Goal: Transaction & Acquisition: Purchase product/service

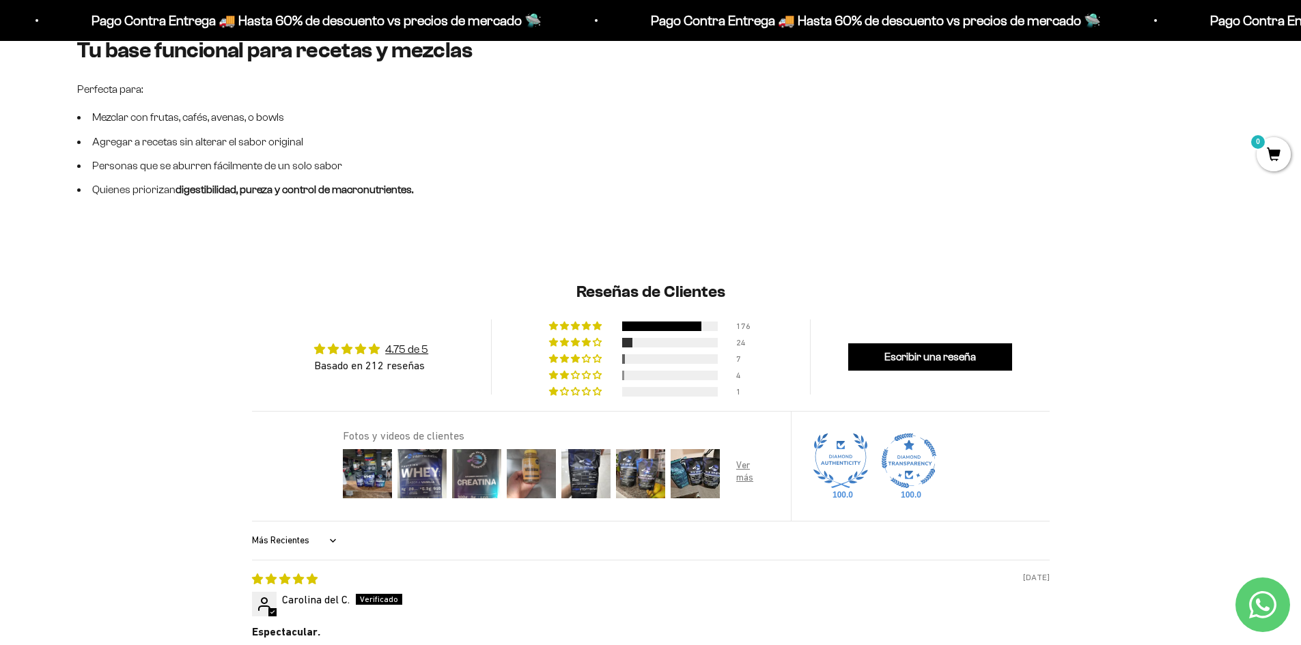
scroll to position [1297, 0]
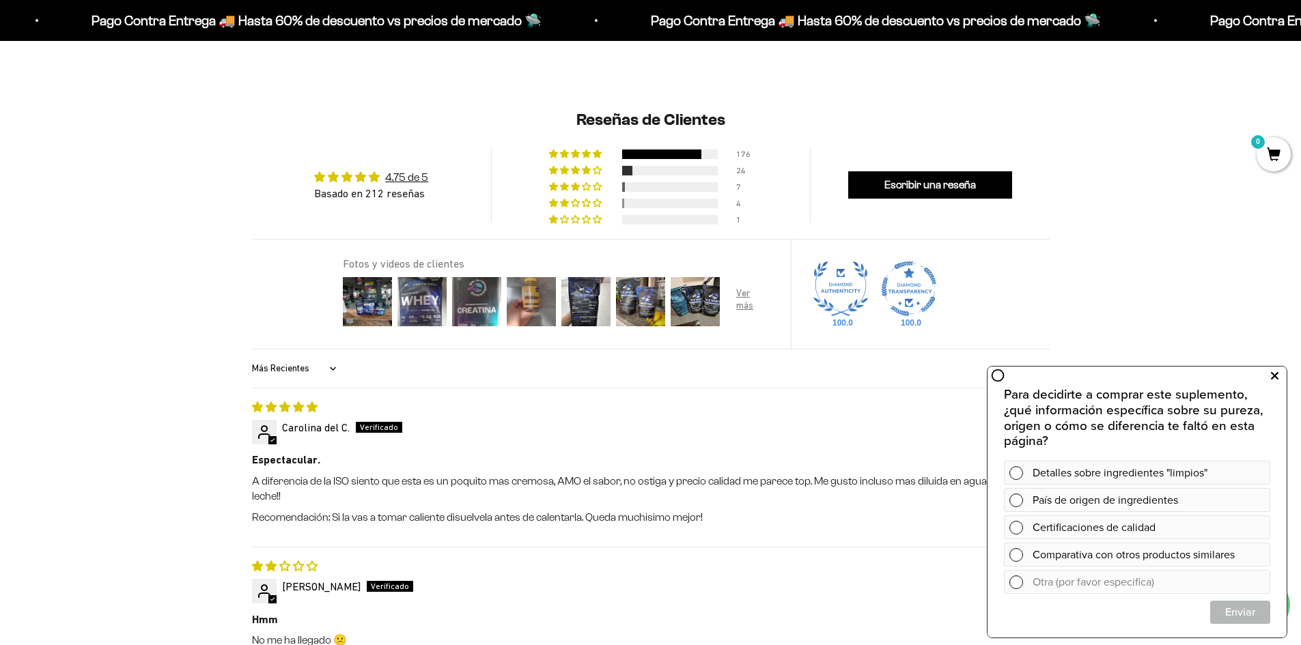
drag, startPoint x: 1273, startPoint y: 367, endPoint x: 2257, endPoint y: 735, distance: 1050.1
click at [1273, 367] on icon at bounding box center [1275, 376] width 8 height 18
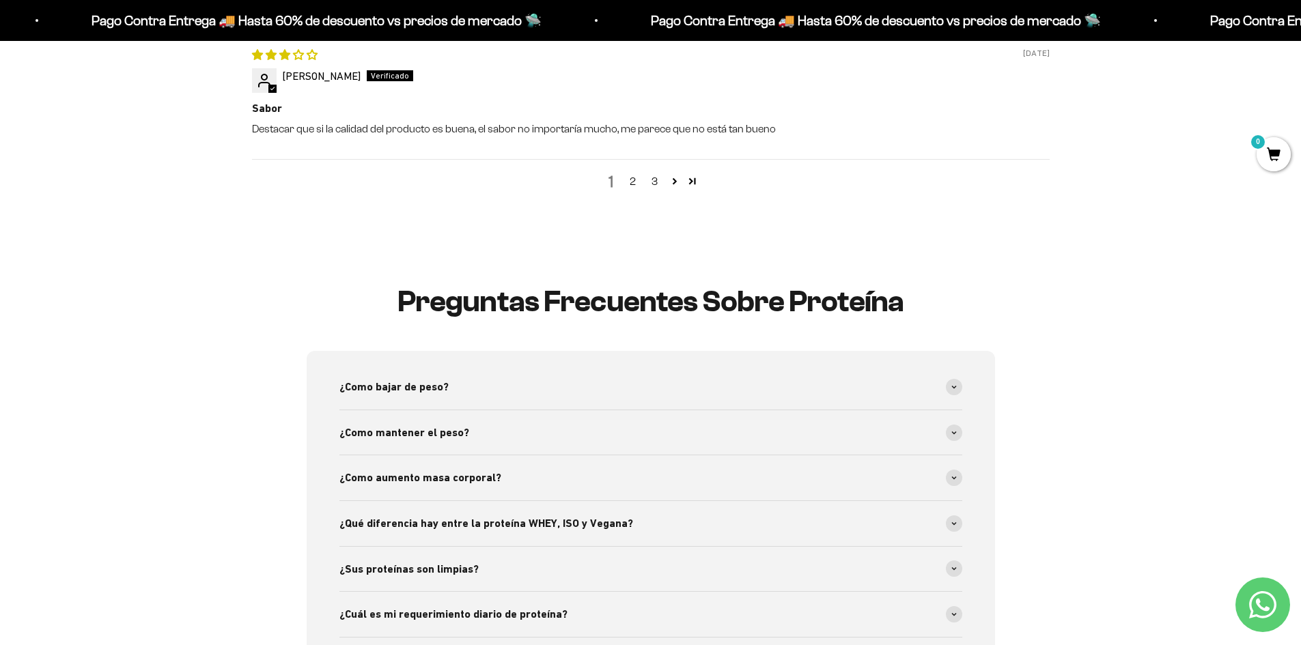
scroll to position [2185, 0]
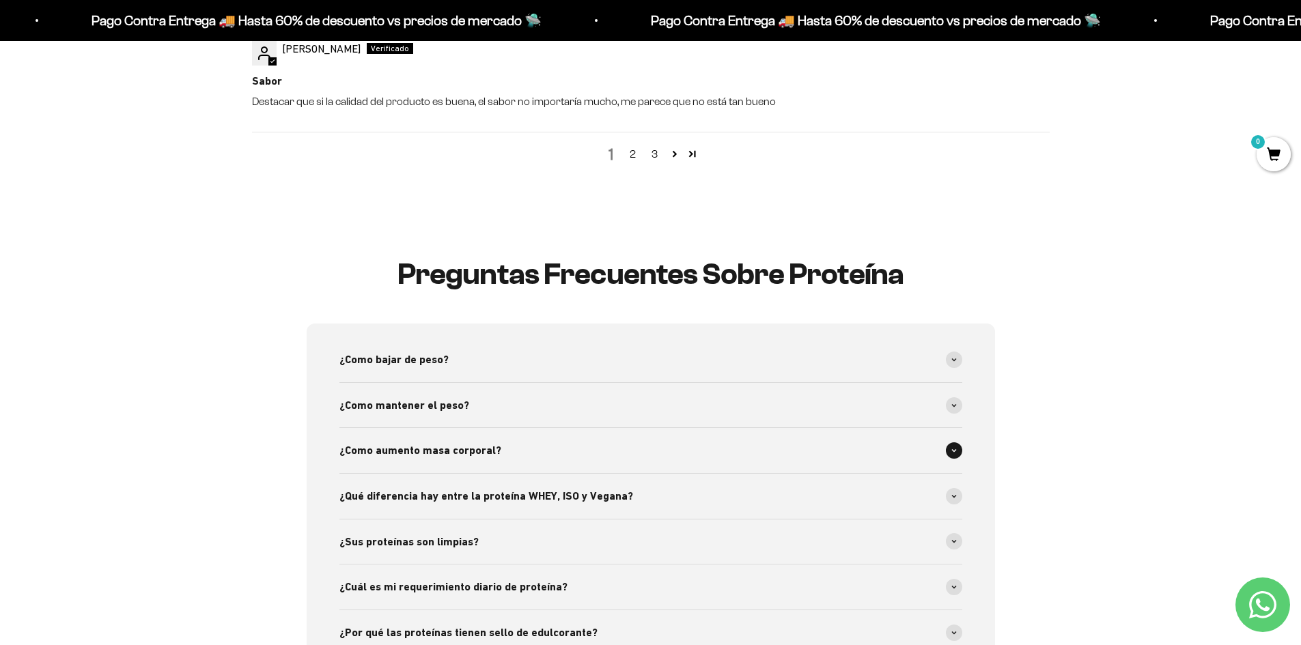
click at [665, 440] on div "¿Como aumento masa corporal?" at bounding box center [650, 450] width 623 height 45
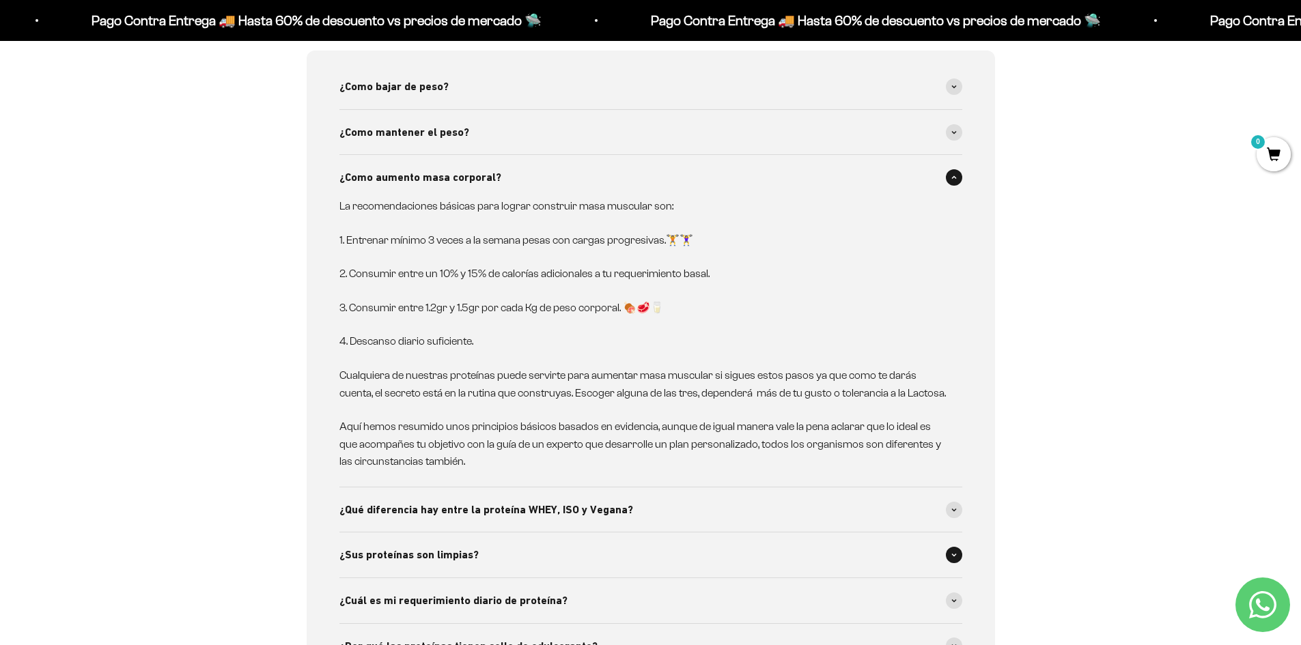
scroll to position [2526, 0]
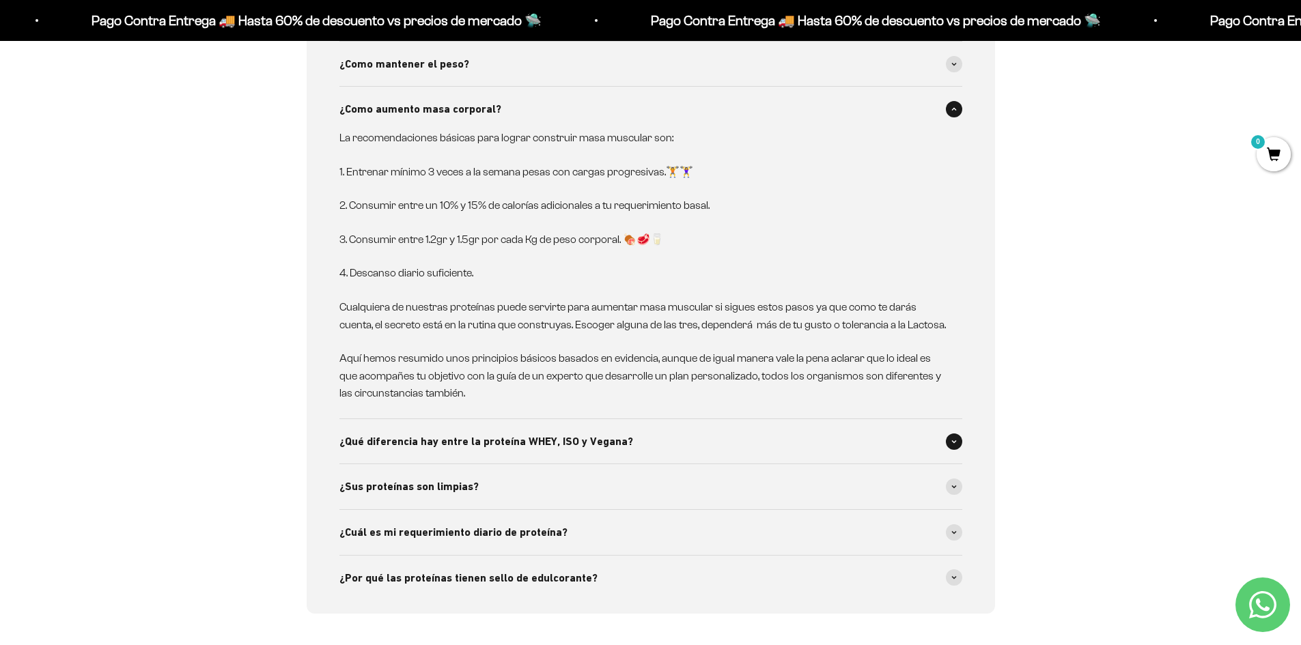
click at [666, 436] on div "¿Qué diferencia hay entre la proteína WHEY, ISO y Vegana?" at bounding box center [650, 441] width 623 height 45
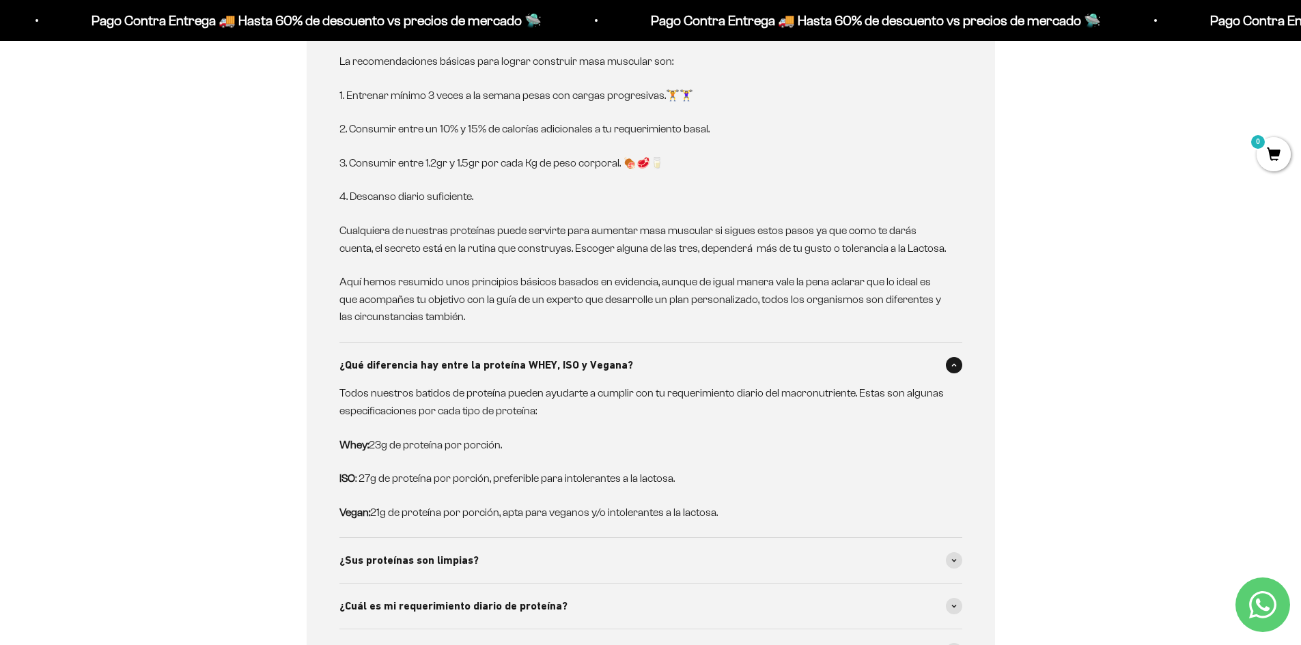
scroll to position [2731, 0]
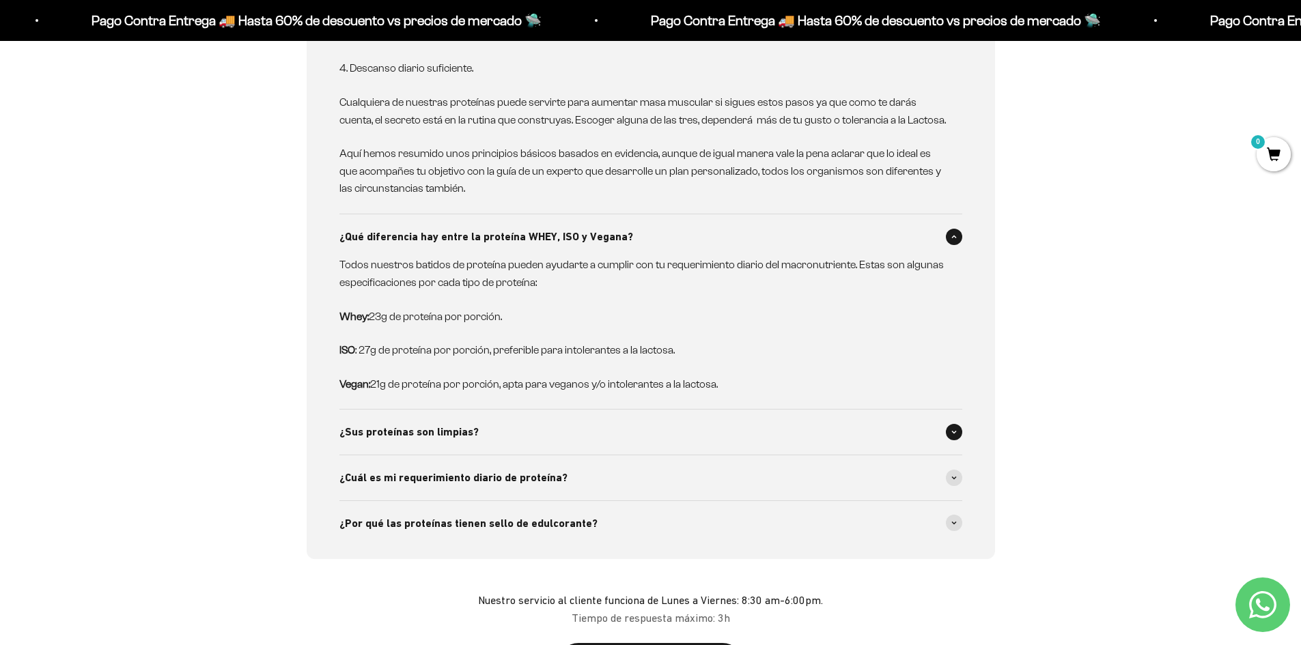
click at [571, 414] on div "¿Sus proteínas son limpias?" at bounding box center [650, 432] width 623 height 45
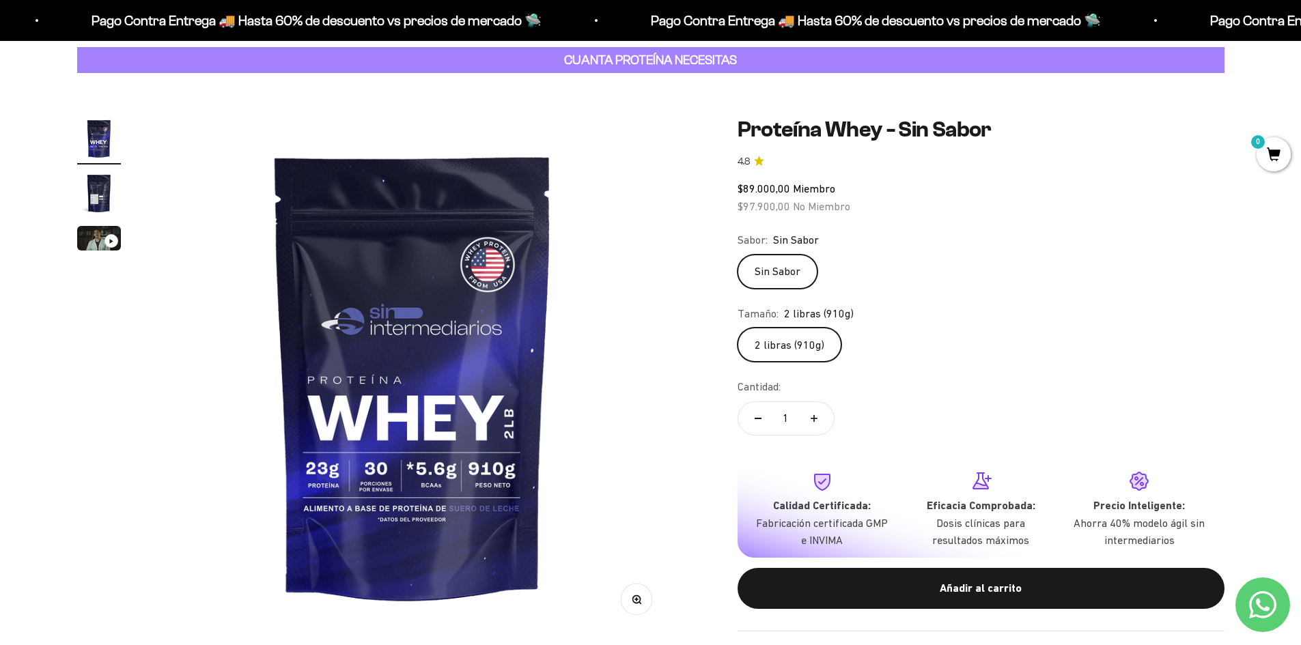
scroll to position [68, 0]
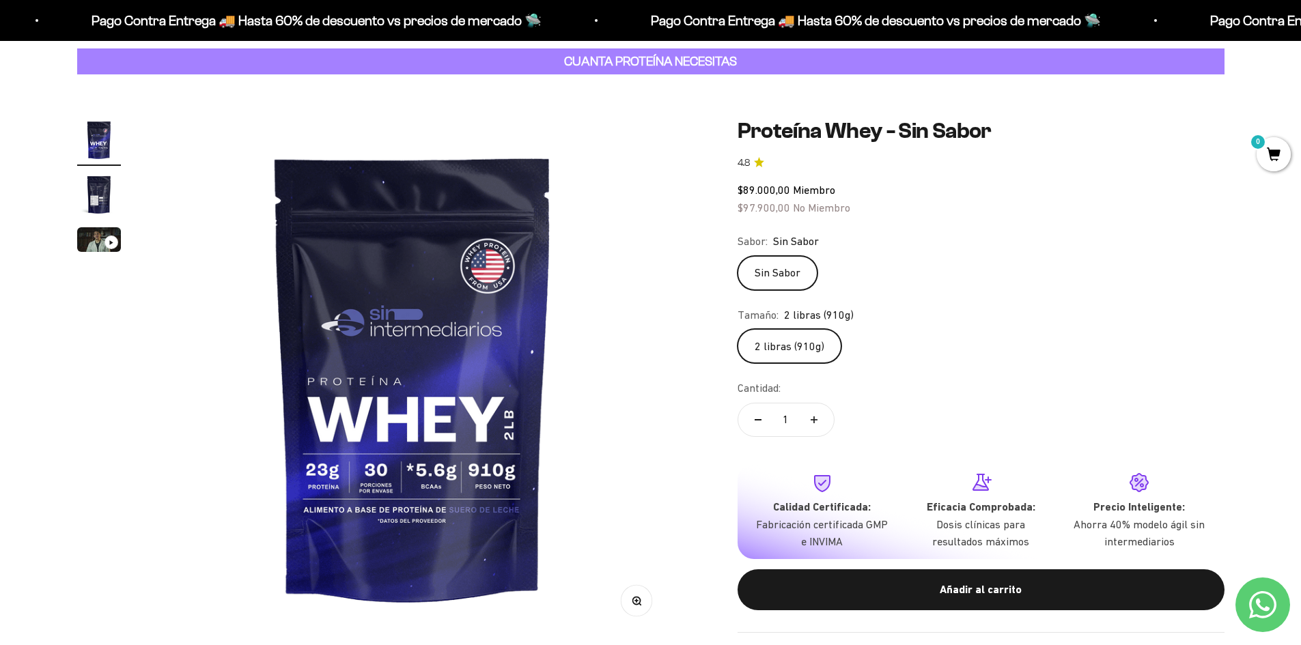
click at [775, 343] on label "2 libras (910g)" at bounding box center [789, 346] width 104 height 34
click at [737, 329] on input "2 libras (910g)" at bounding box center [737, 328] width 1 height 1
click at [807, 350] on label "2 libras (910g)" at bounding box center [789, 346] width 104 height 34
click at [737, 329] on input "2 libras (910g)" at bounding box center [737, 328] width 1 height 1
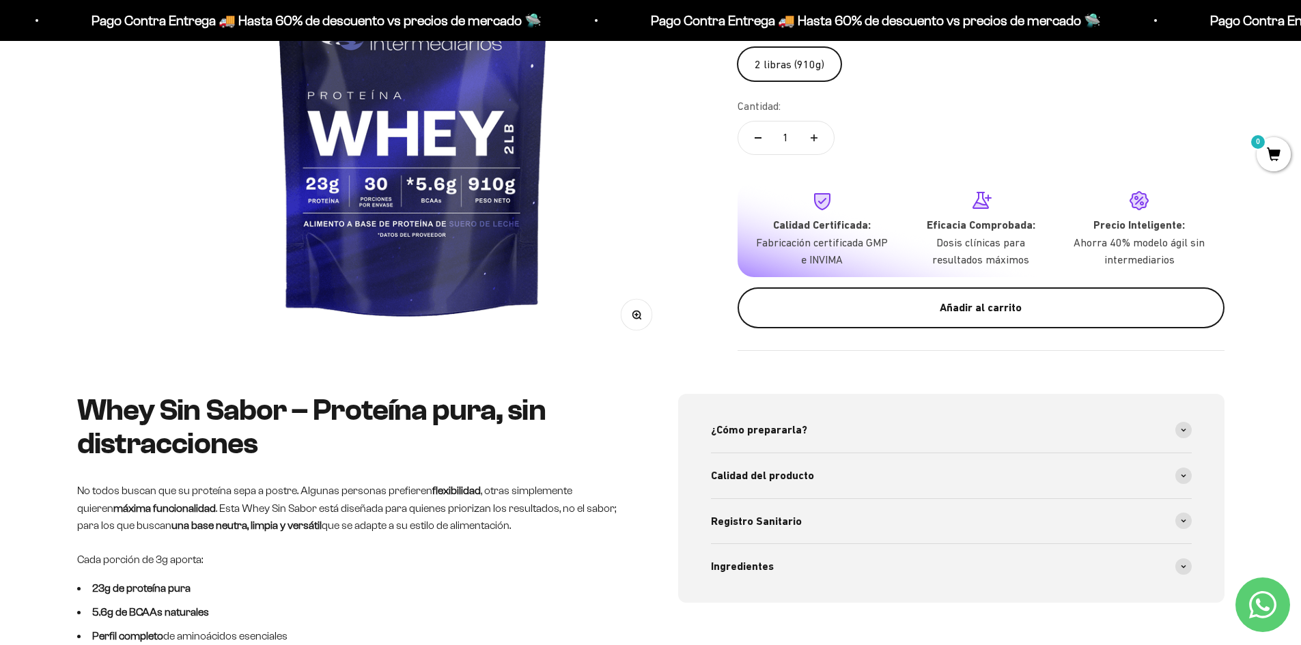
scroll to position [546, 0]
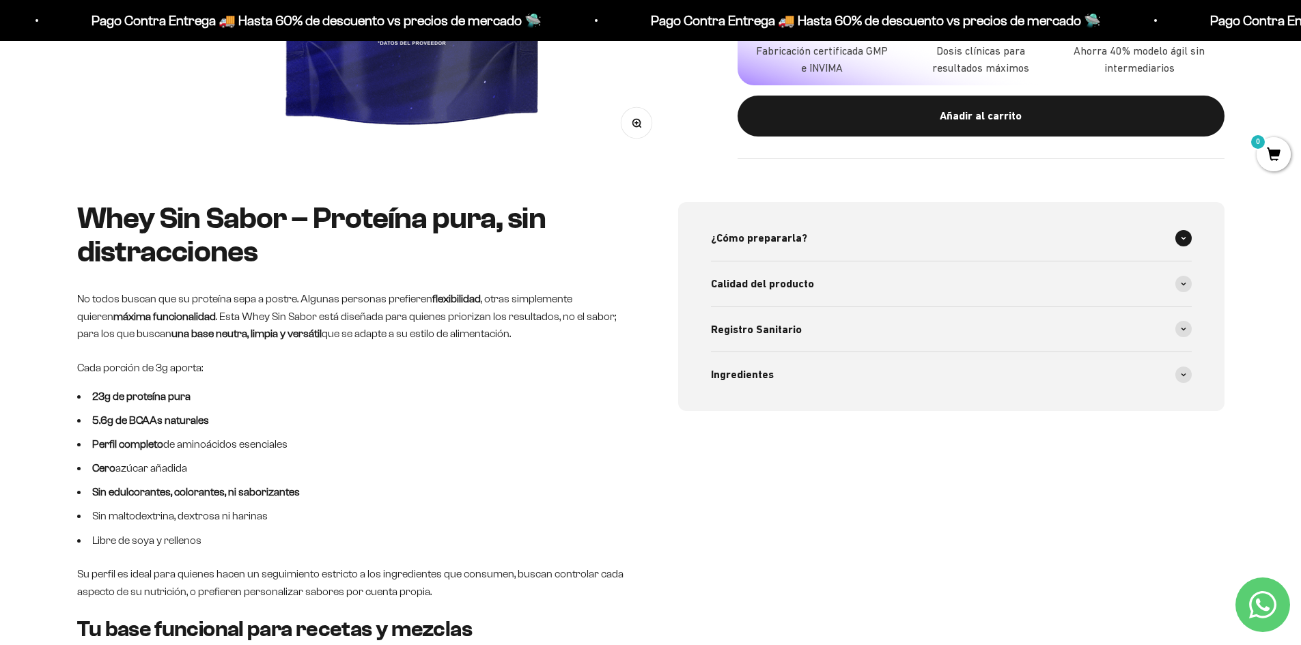
click at [799, 236] on span "¿Cómo prepararla?" at bounding box center [759, 238] width 96 height 18
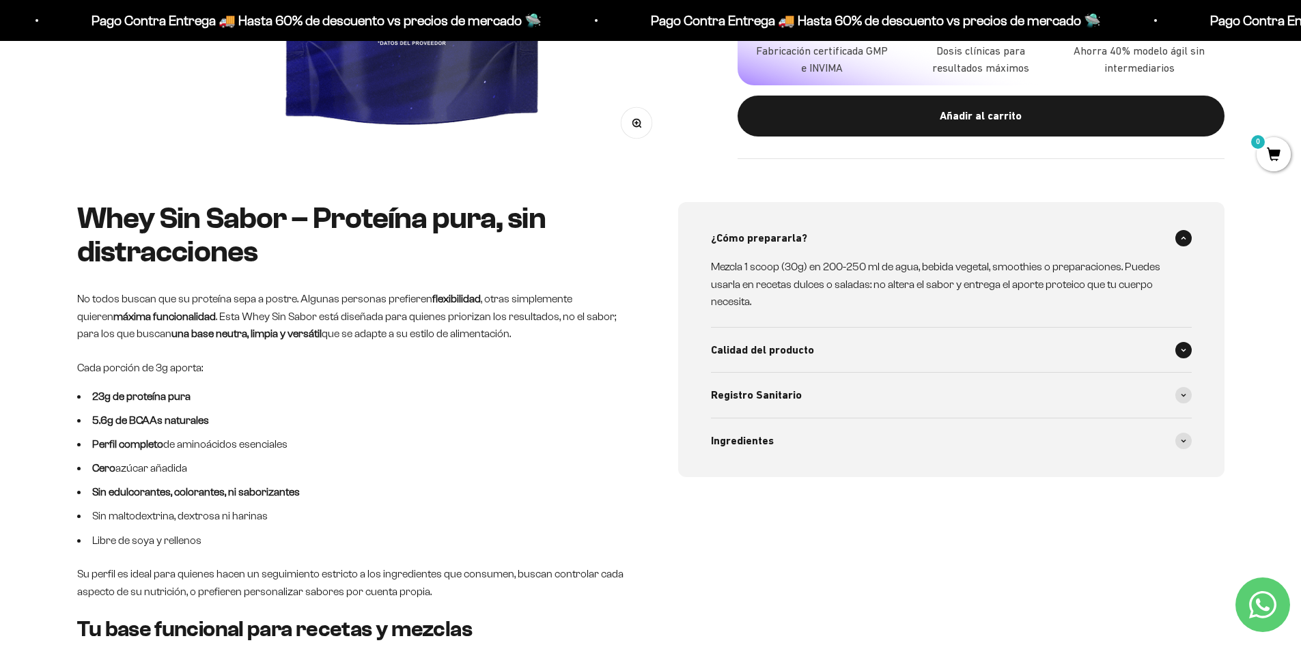
click at [959, 356] on div "Calidad del producto" at bounding box center [951, 350] width 481 height 45
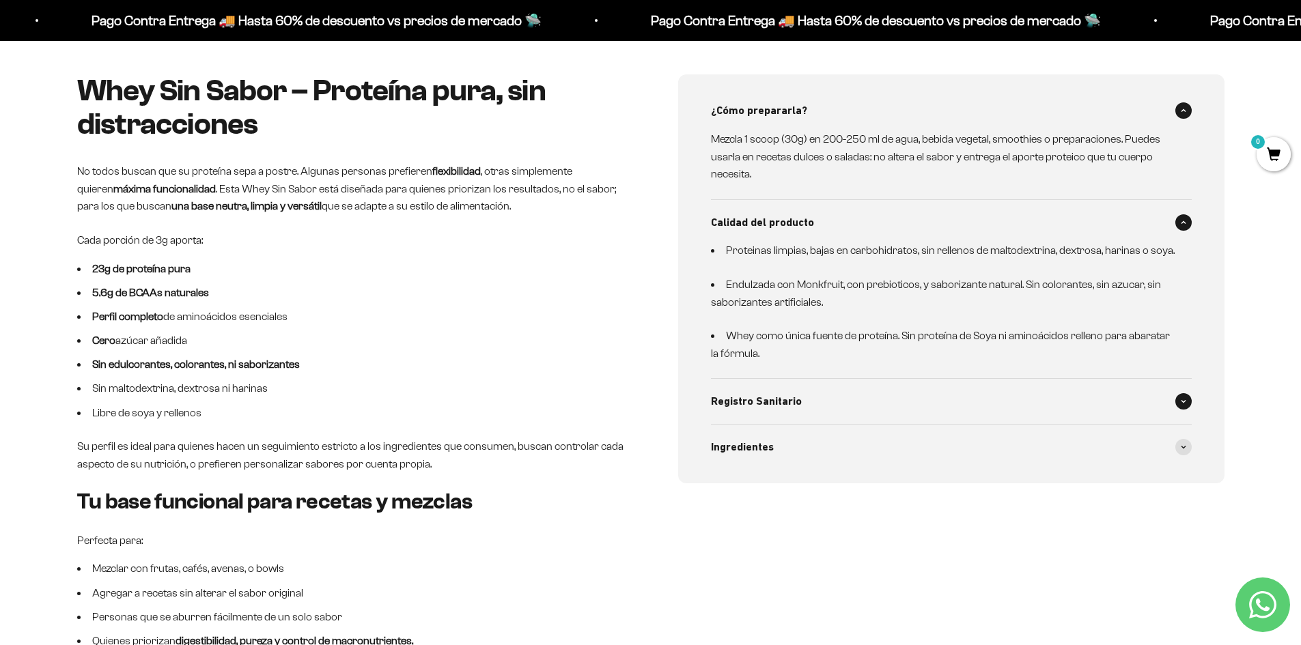
scroll to position [683, 0]
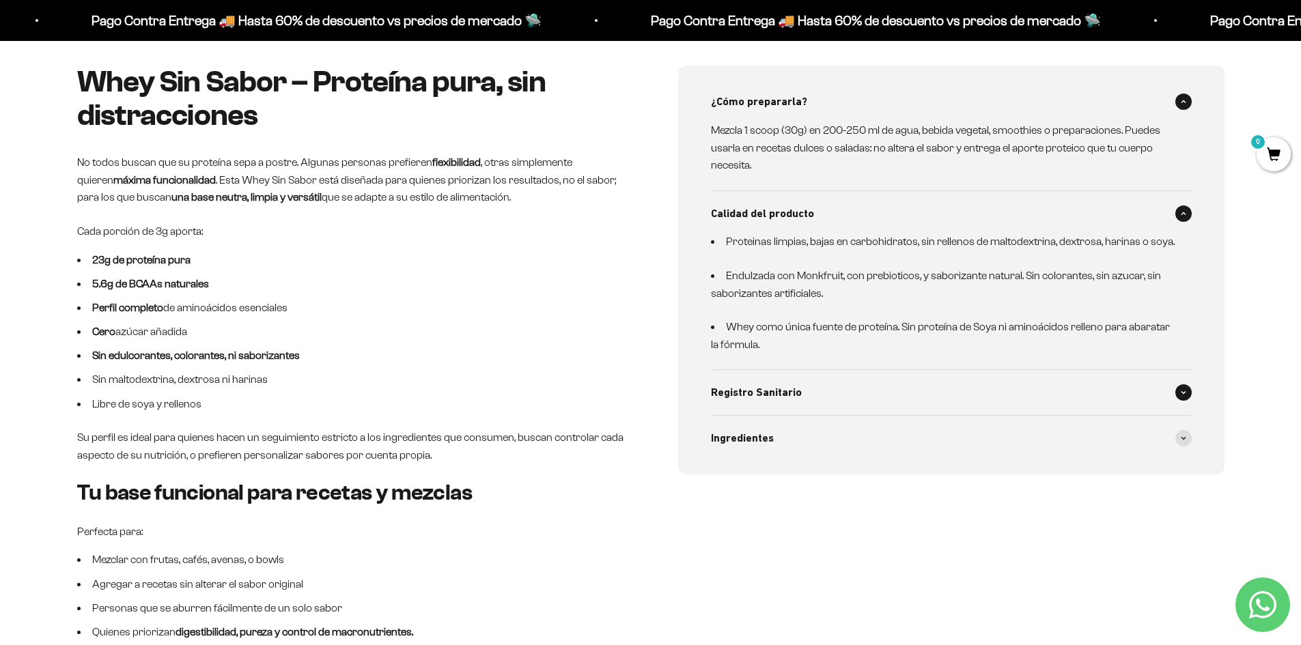
click at [935, 400] on div "Registro Sanitario" at bounding box center [951, 392] width 481 height 45
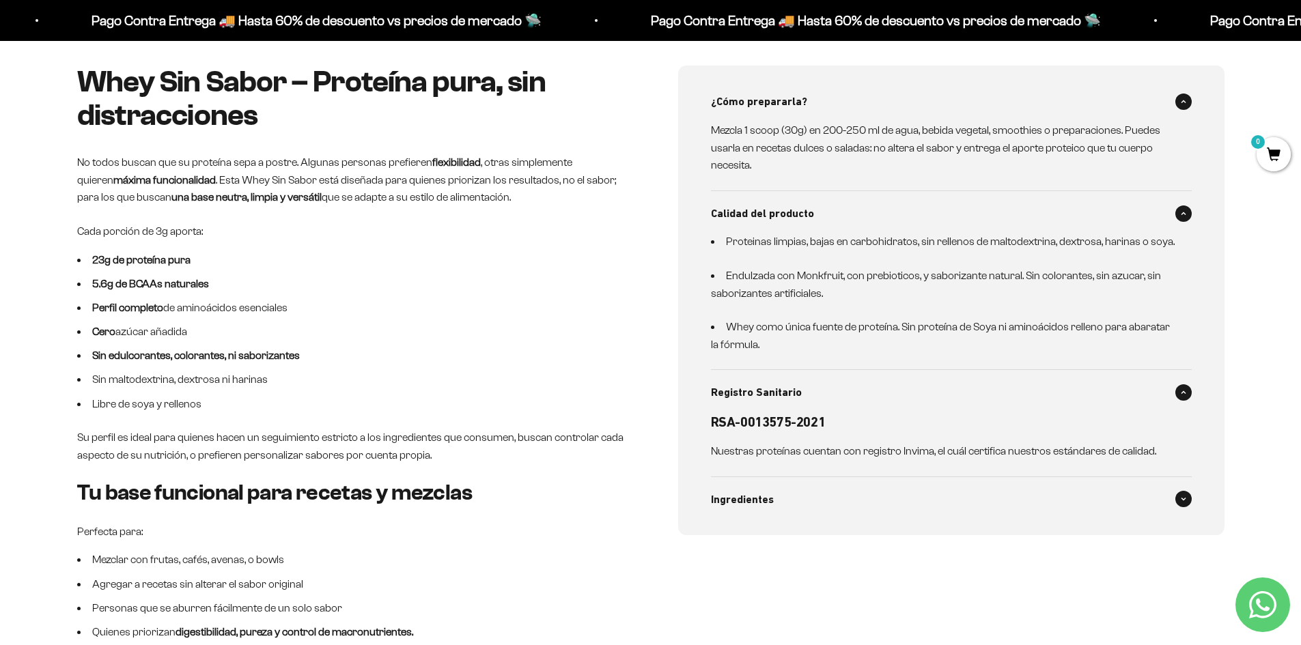
click at [863, 500] on div "Ingredientes" at bounding box center [951, 499] width 481 height 45
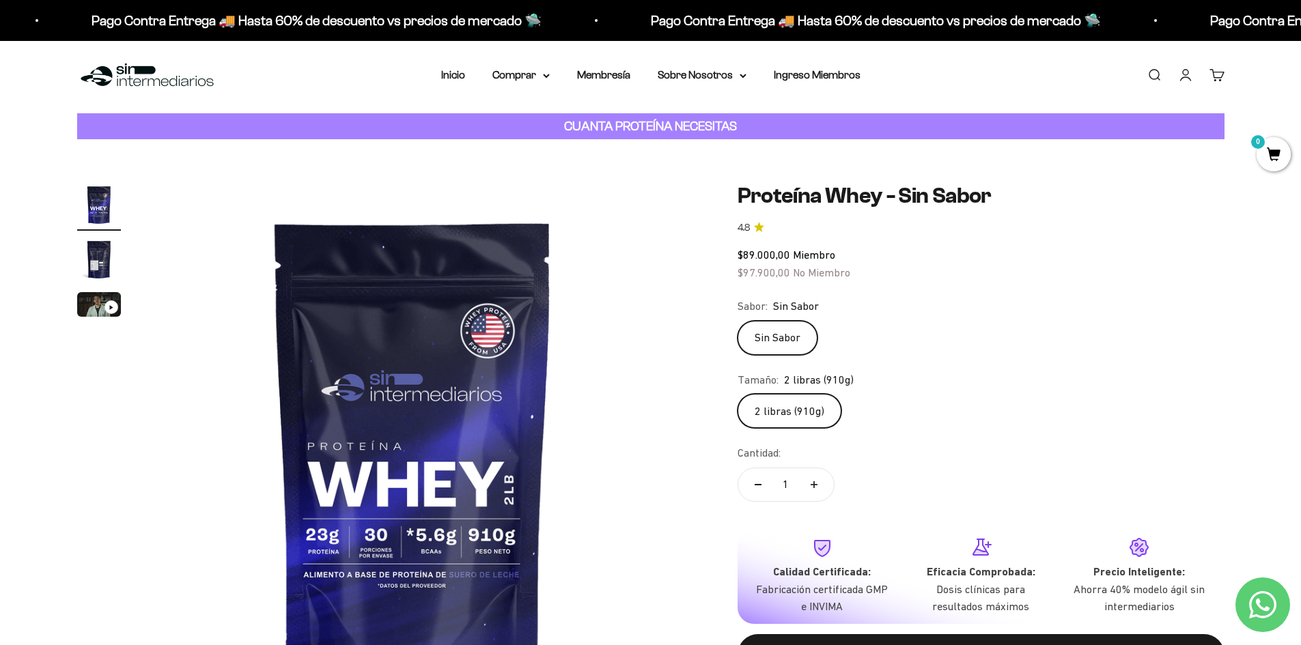
scroll to position [0, 0]
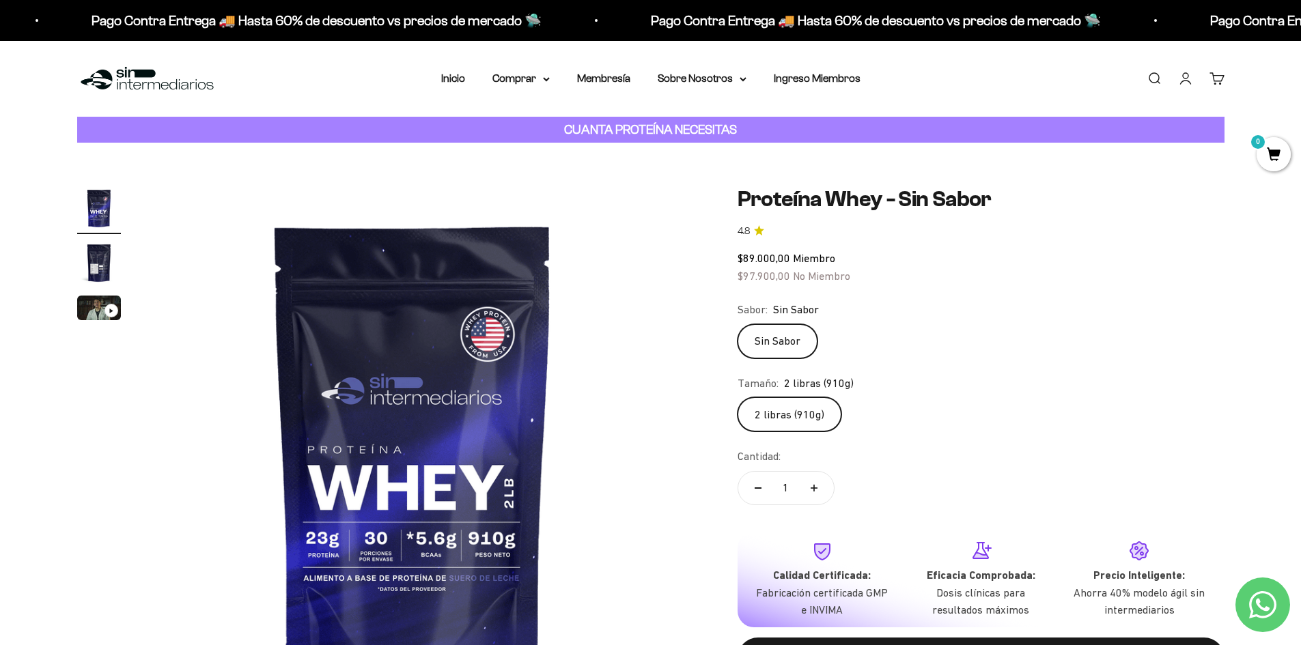
click at [91, 254] on img "Ir al artículo 2" at bounding box center [99, 263] width 44 height 44
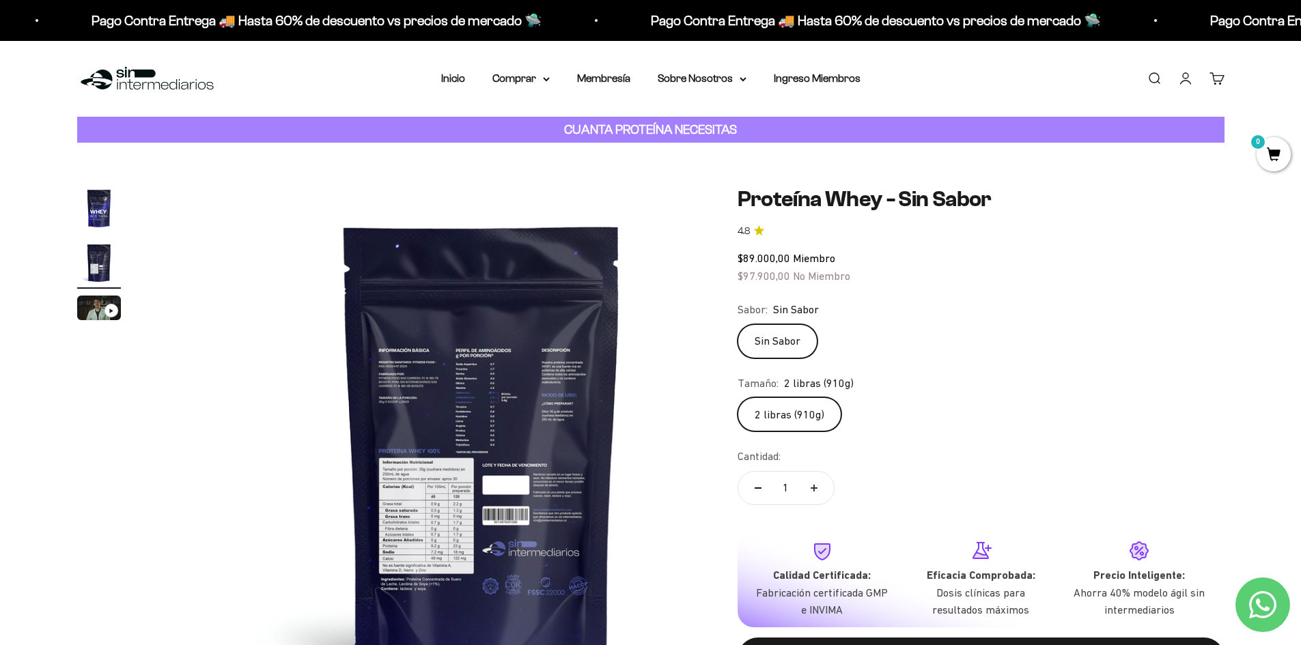
scroll to position [0, 535]
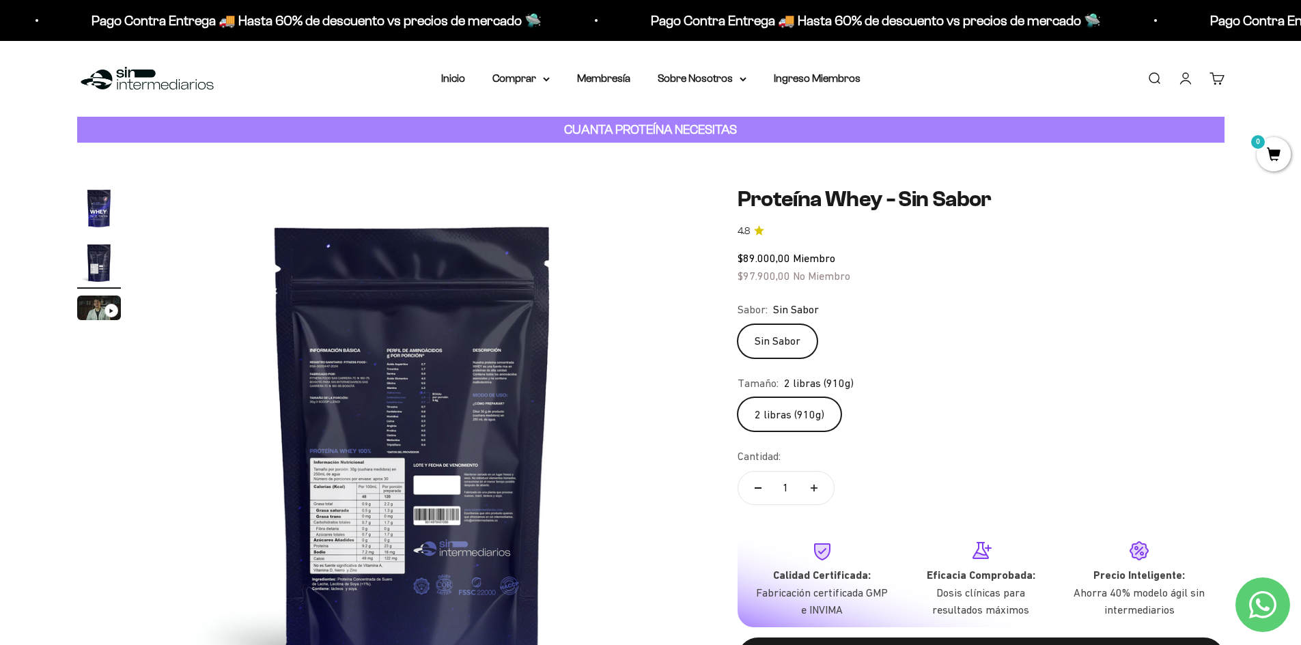
click at [94, 315] on img "Ir al artículo 3" at bounding box center [99, 308] width 44 height 25
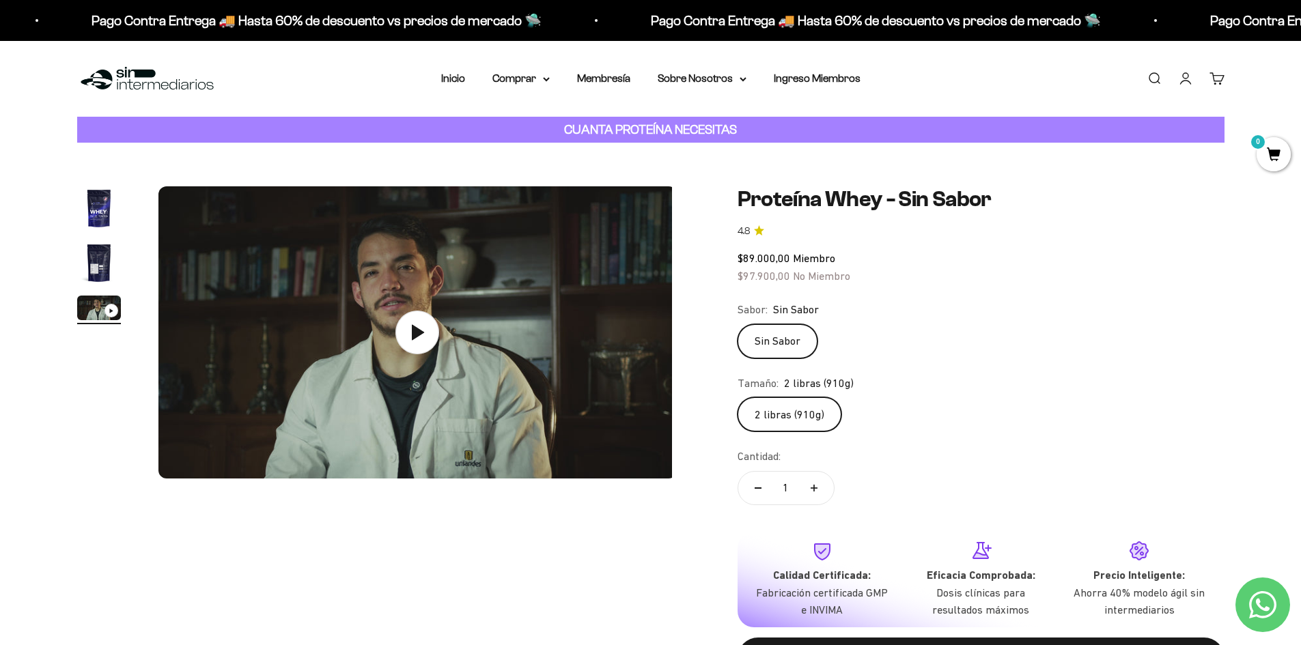
scroll to position [0, 1069]
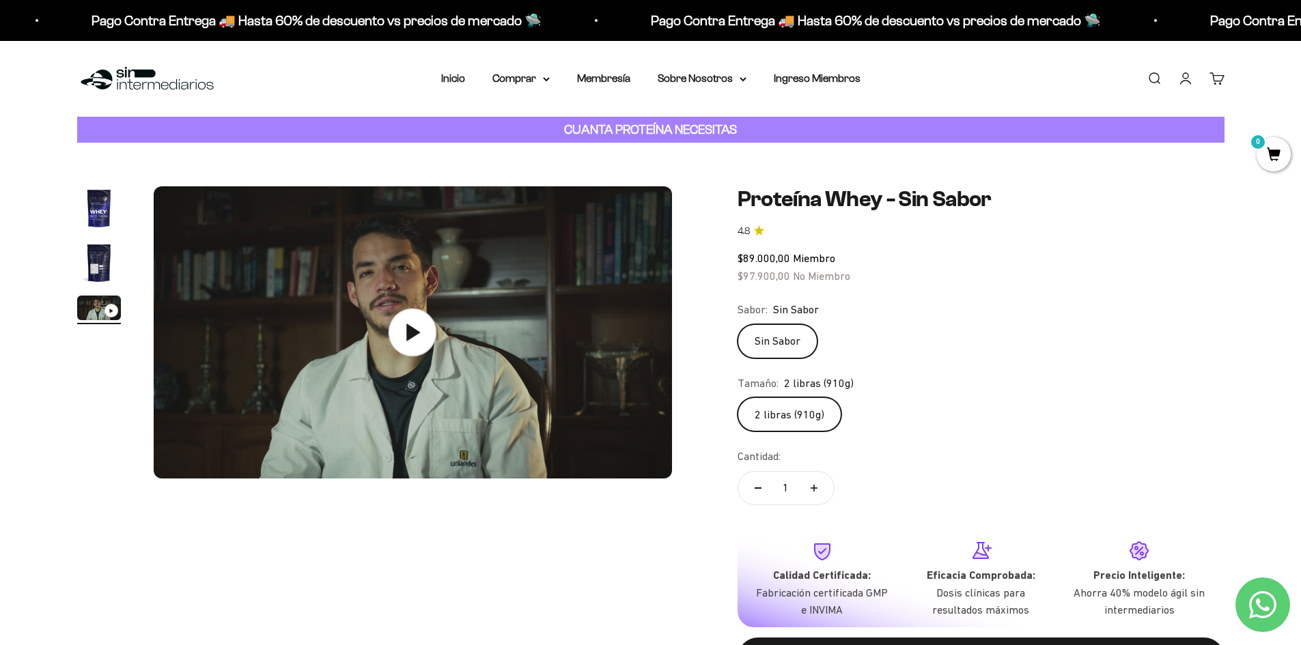
click at [406, 328] on icon at bounding box center [412, 333] width 48 height 48
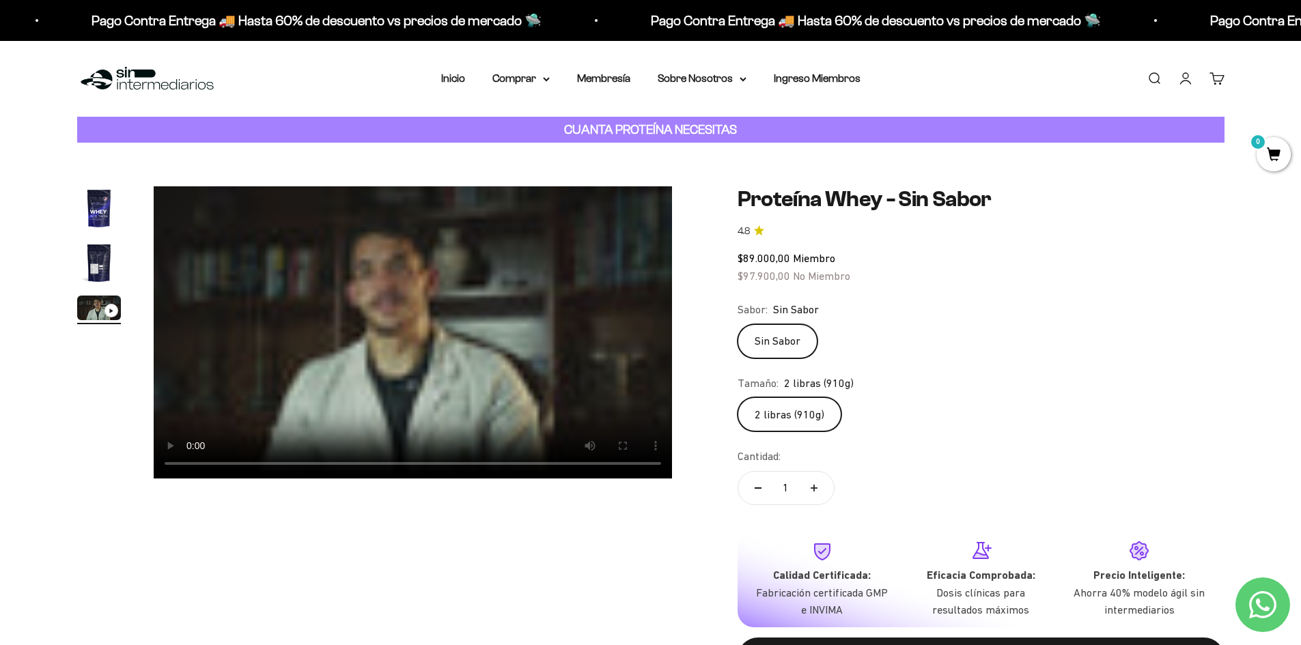
click at [543, 330] on video "Proteína Whey - Sin Sabor" at bounding box center [413, 332] width 518 height 292
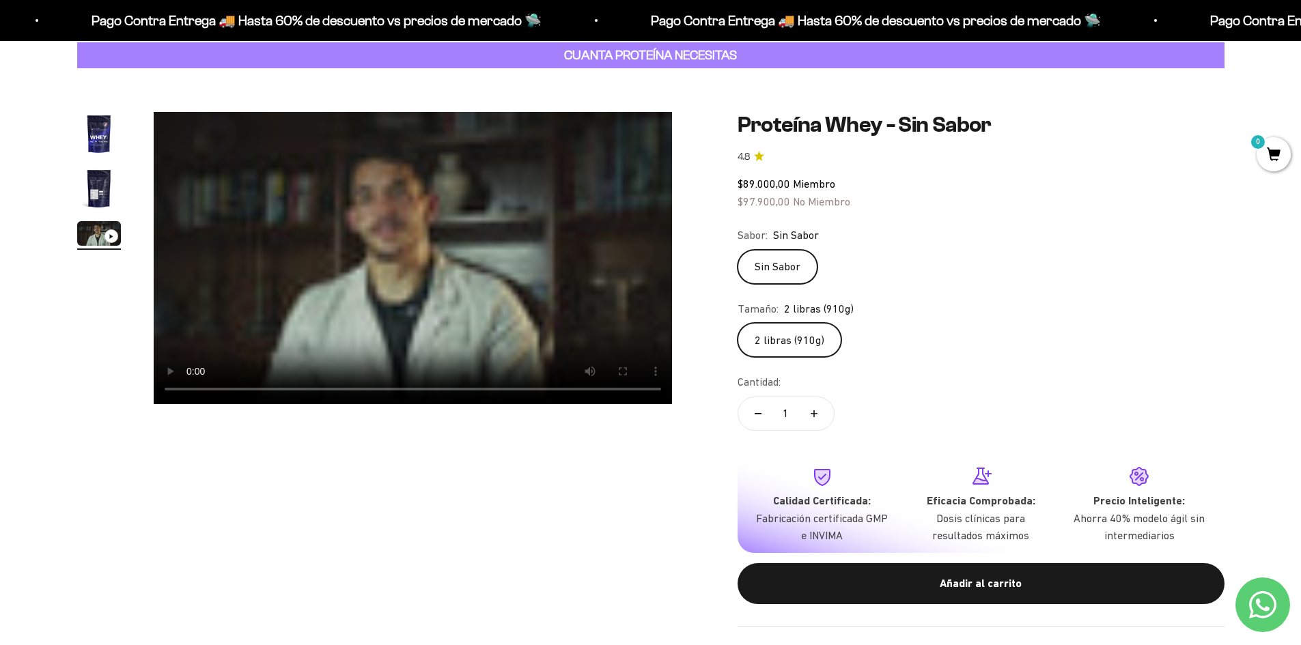
scroll to position [68, 0]
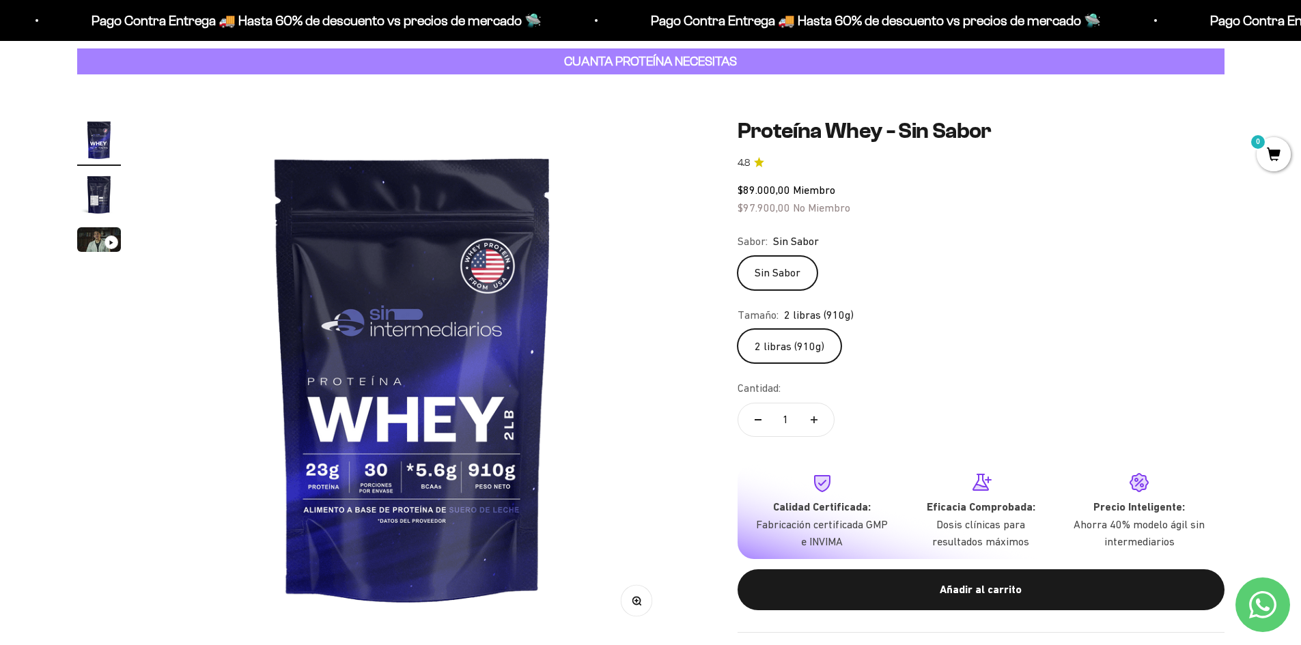
click at [819, 421] on button "Aumentar cantidad" at bounding box center [814, 419] width 40 height 33
type input "2"
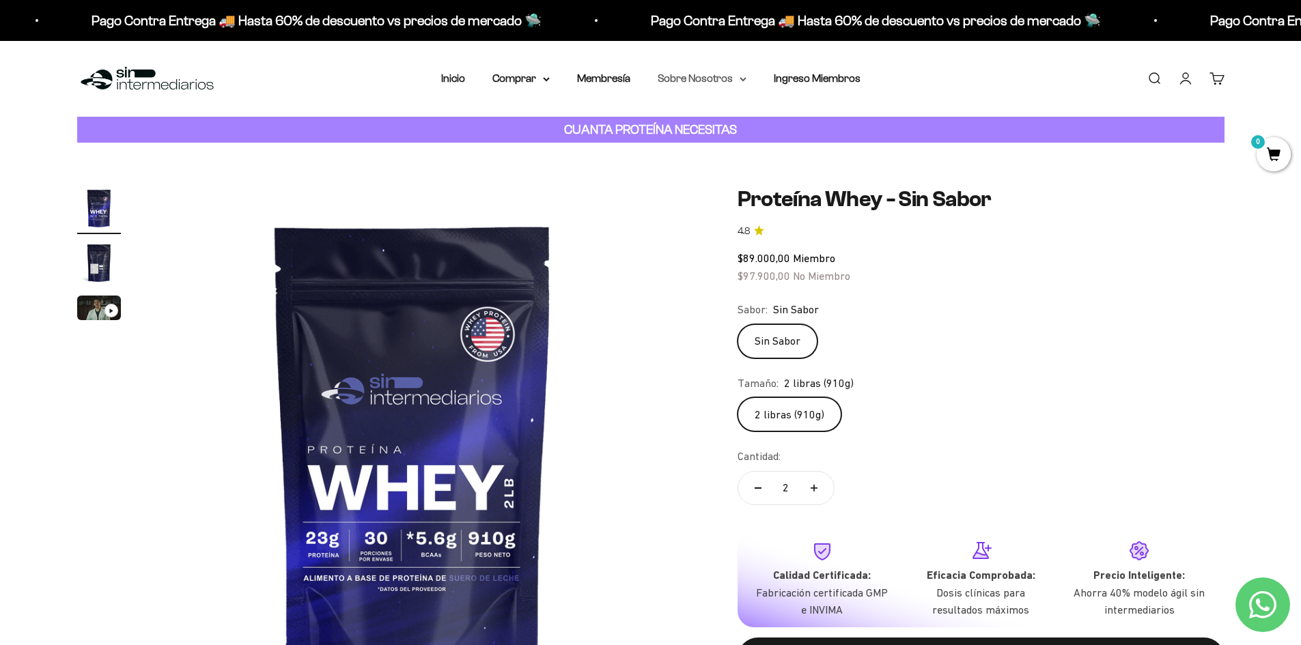
click at [711, 79] on summary "Sobre Nosotros" at bounding box center [701, 79] width 89 height 18
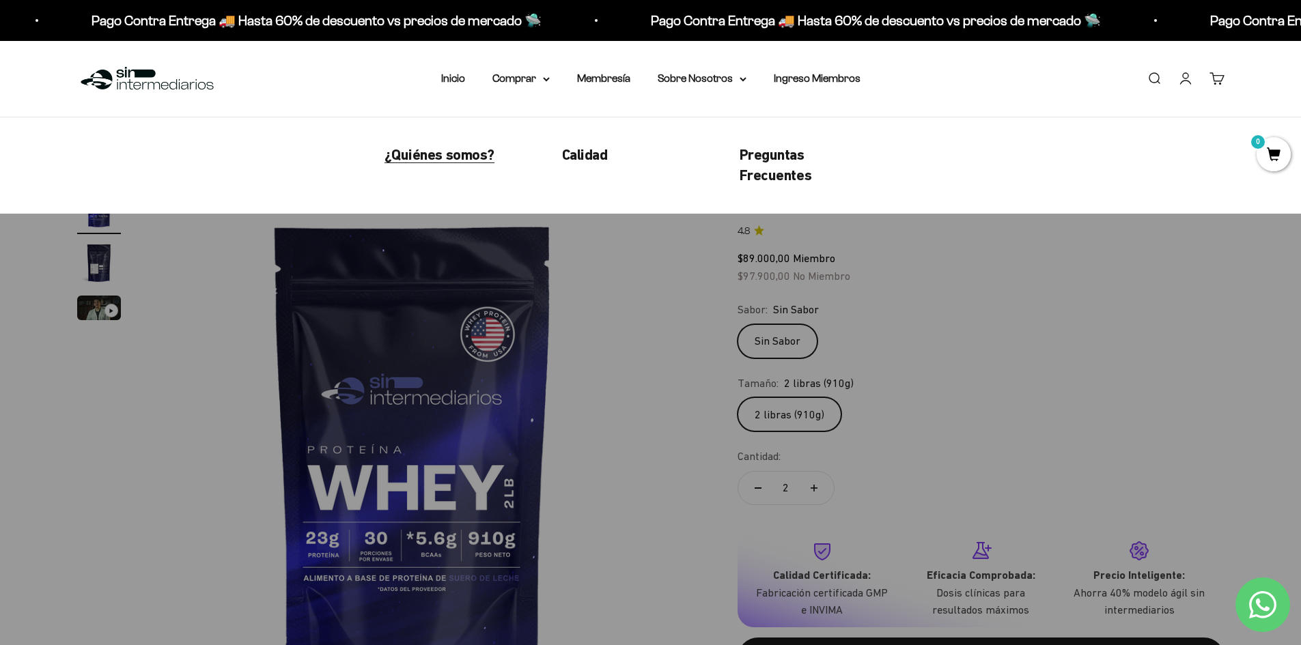
click at [426, 154] on span "¿Quiénes somos?" at bounding box center [439, 154] width 110 height 17
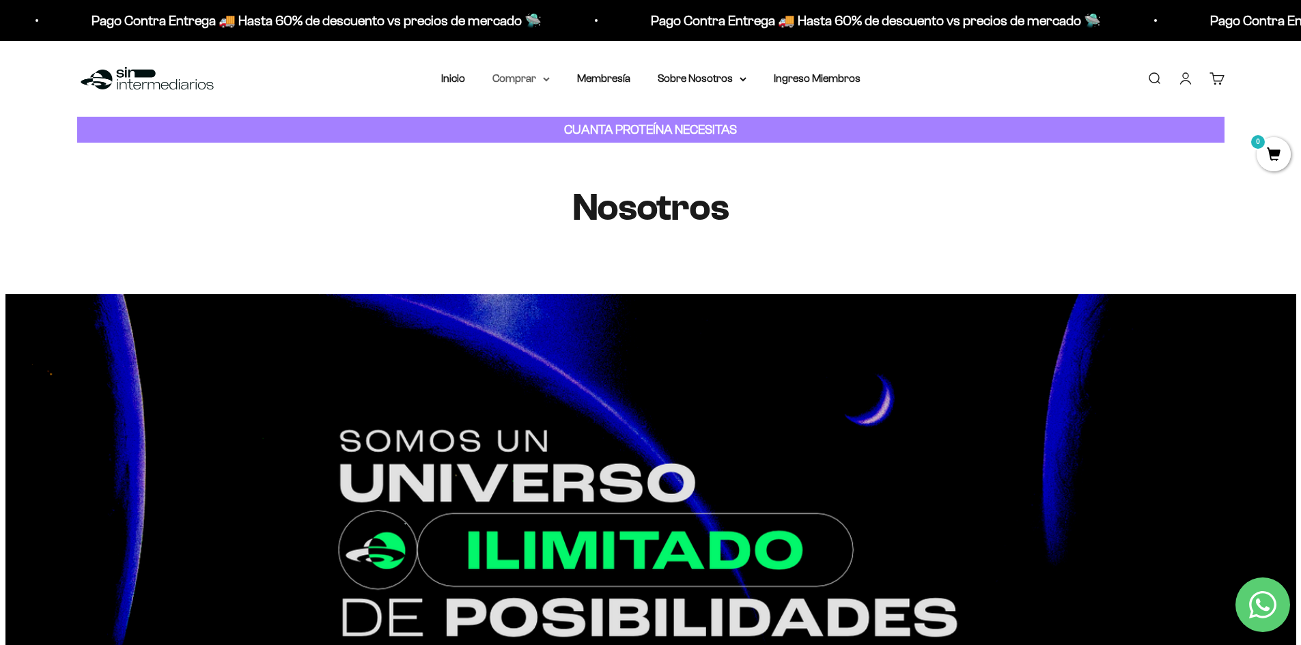
click at [539, 76] on summary "Comprar" at bounding box center [520, 79] width 57 height 18
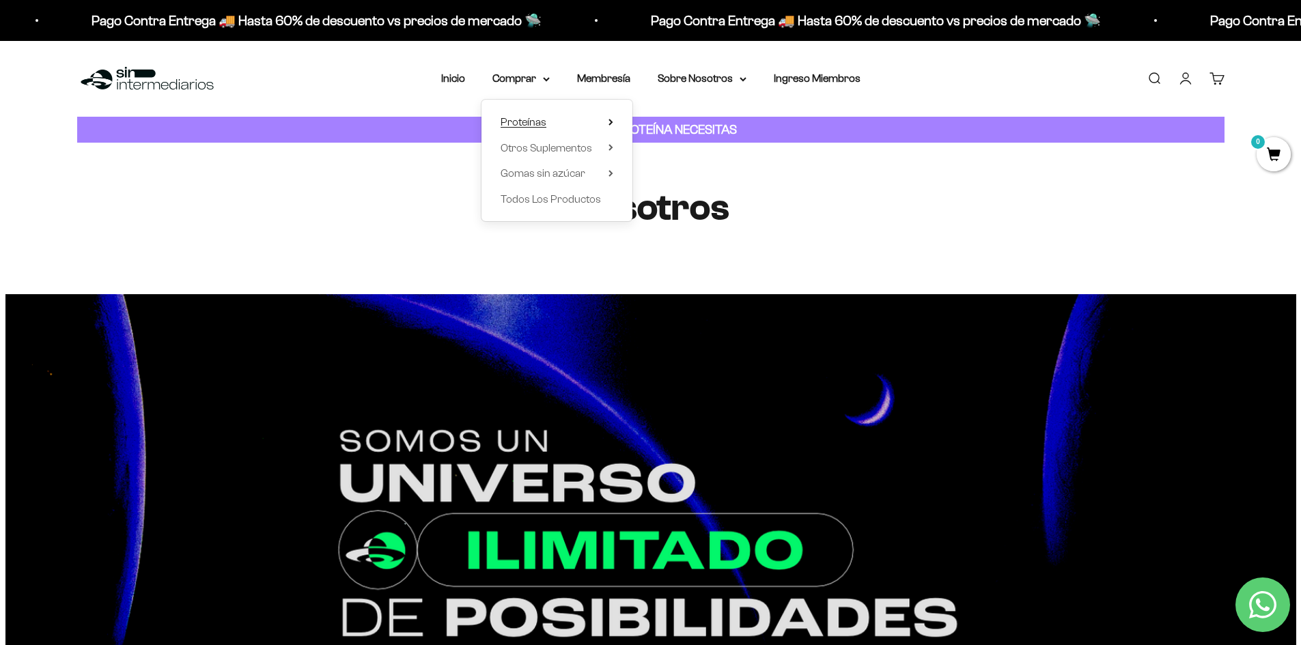
click at [526, 126] on span "Proteínas" at bounding box center [523, 122] width 46 height 12
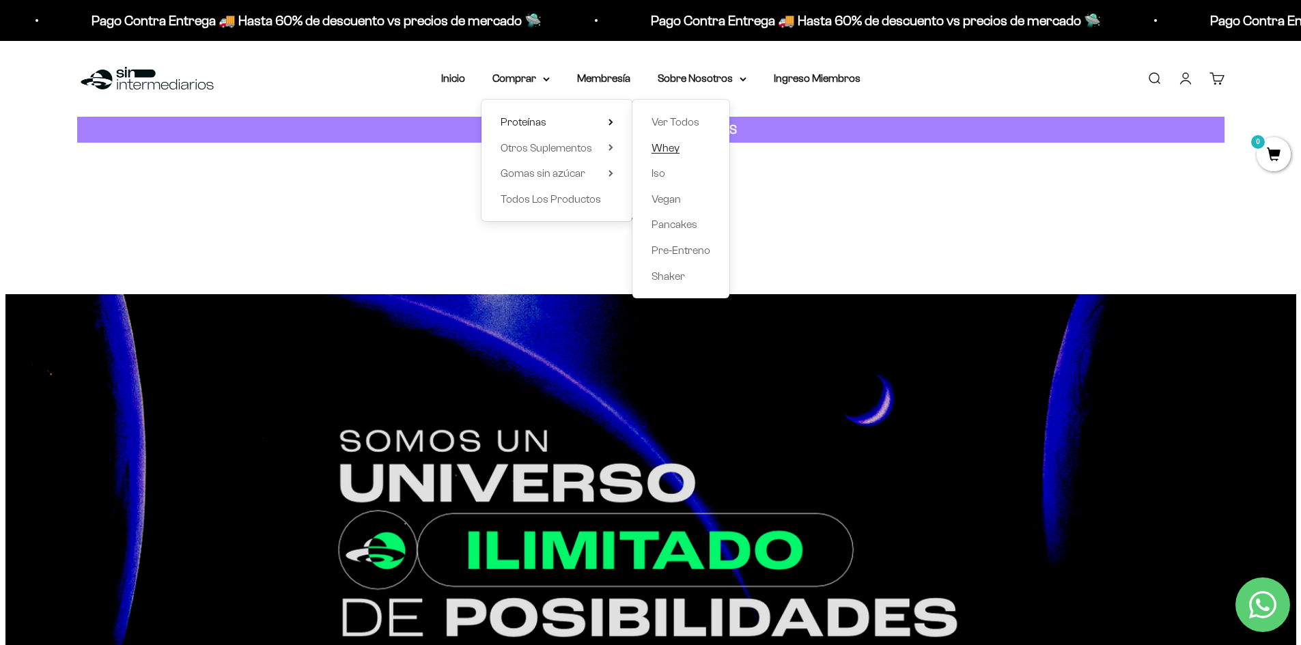
click at [670, 149] on span "Whey" at bounding box center [665, 148] width 28 height 12
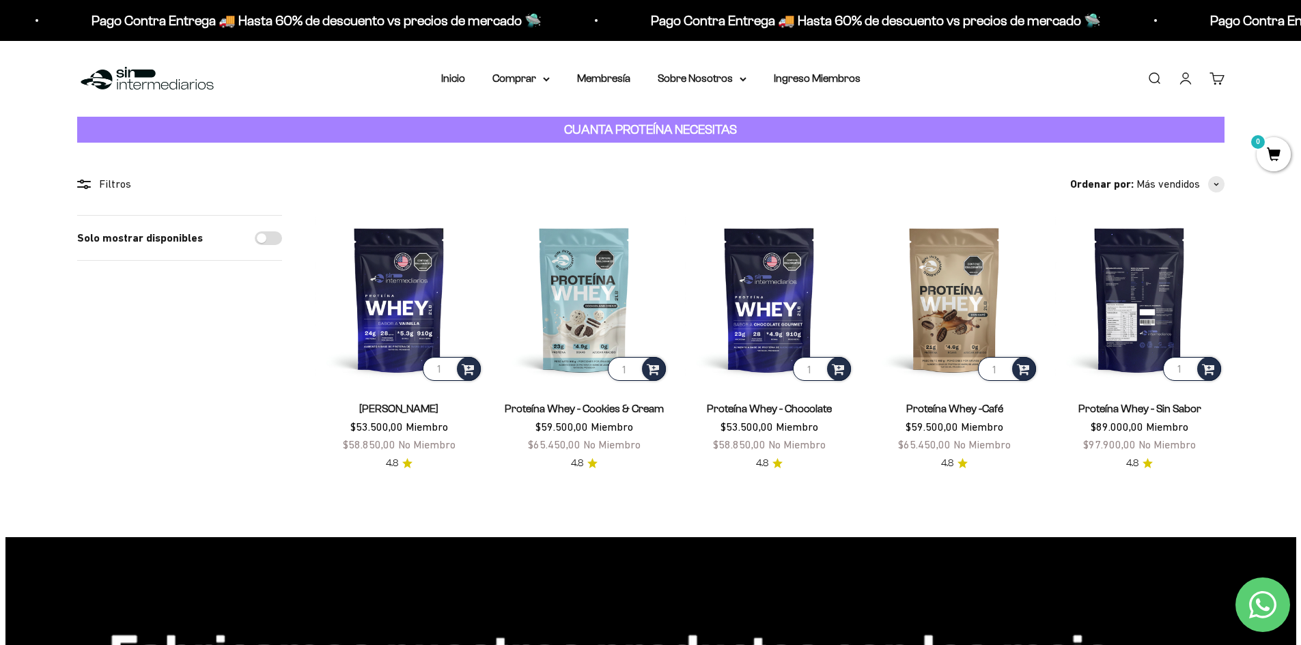
click at [1141, 313] on img at bounding box center [1139, 299] width 169 height 169
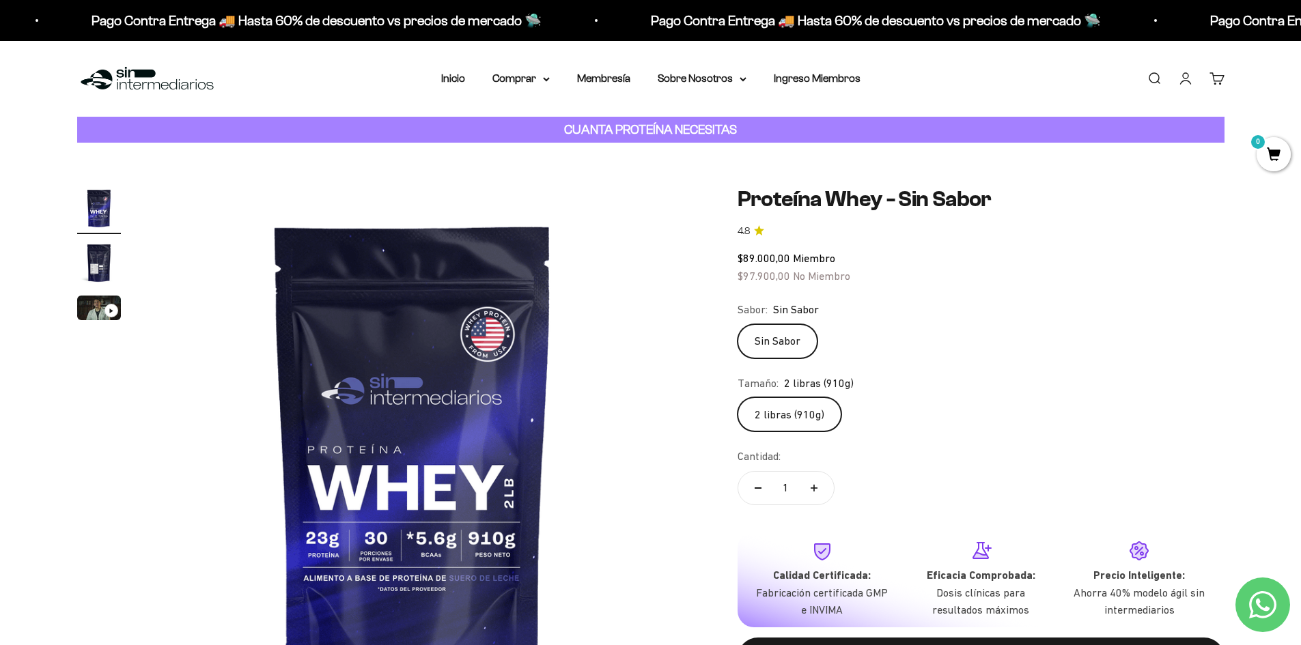
click at [806, 491] on button "Aumentar cantidad" at bounding box center [814, 488] width 40 height 33
type input "2"
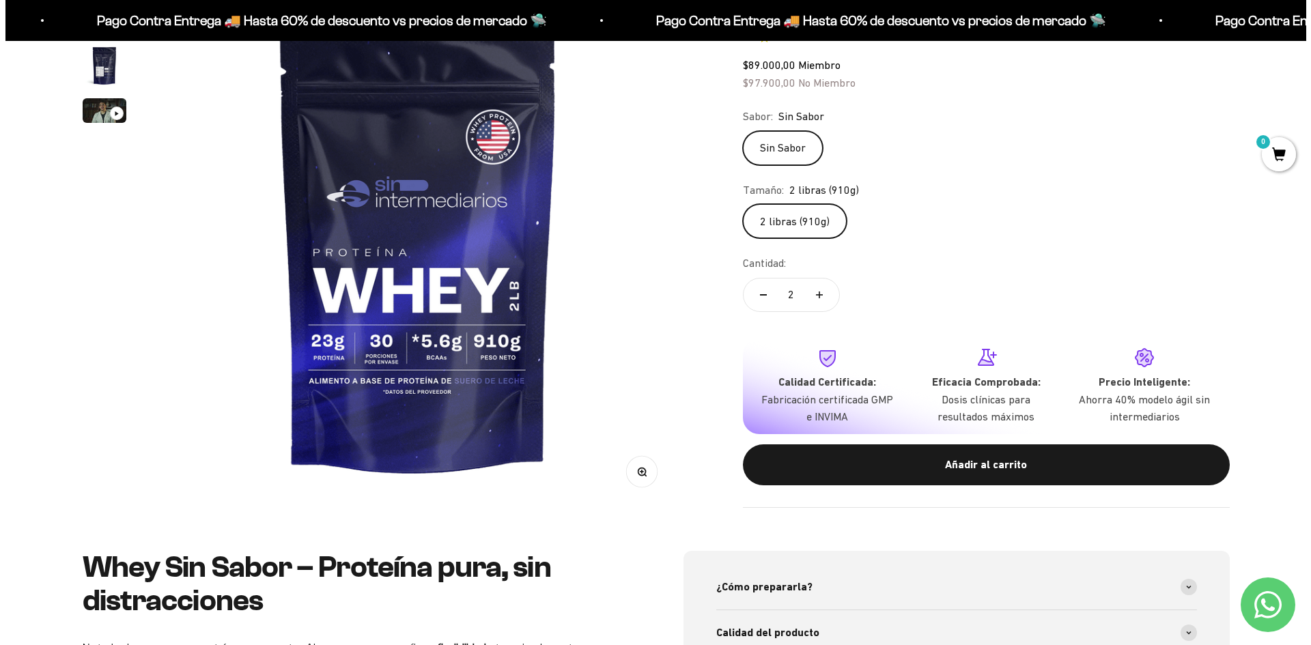
scroll to position [205, 0]
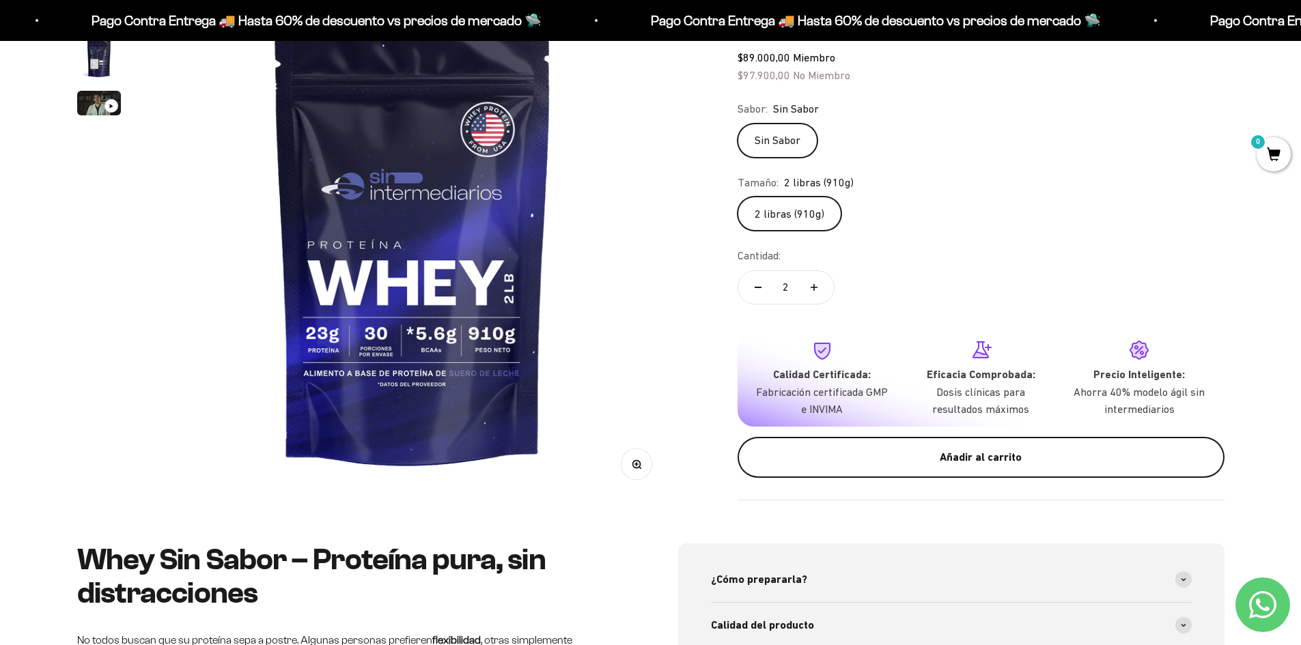
click at [1019, 453] on div "Añadir al carrito" at bounding box center [981, 458] width 432 height 18
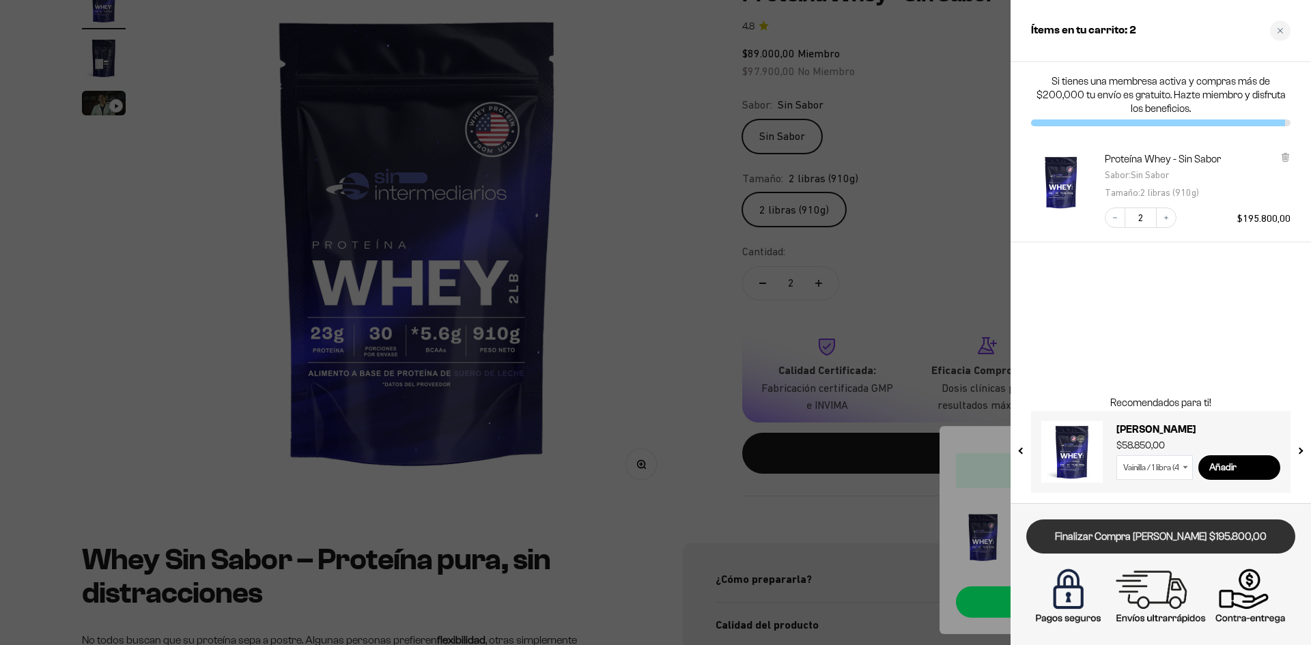
click at [1138, 535] on link "Finalizar Compra [PERSON_NAME] $195.800,00" at bounding box center [1160, 537] width 269 height 35
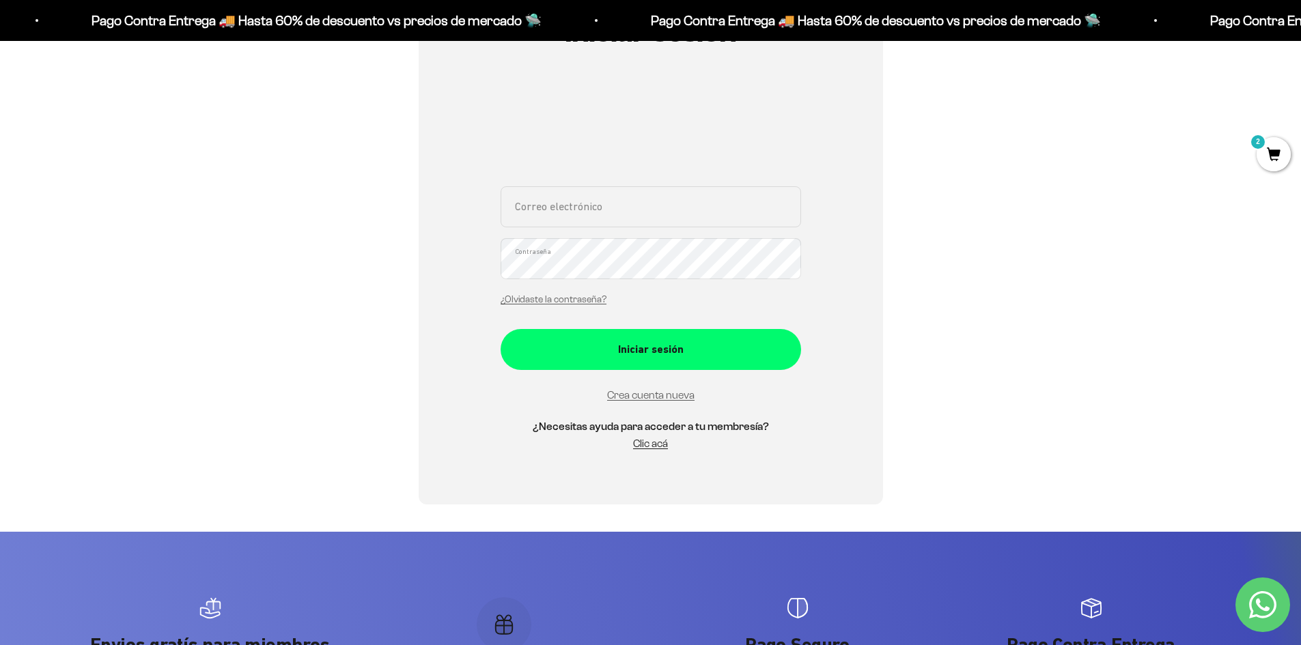
scroll to position [205, 0]
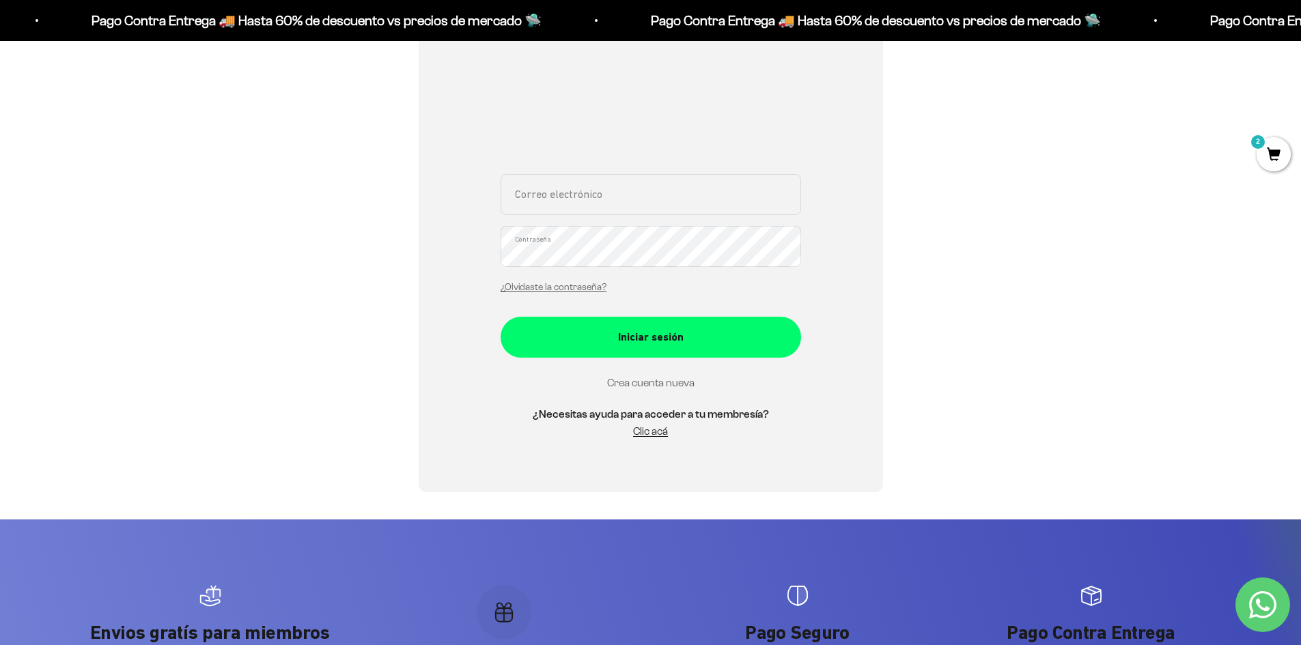
click at [644, 383] on link "Crea cuenta nueva" at bounding box center [650, 383] width 87 height 12
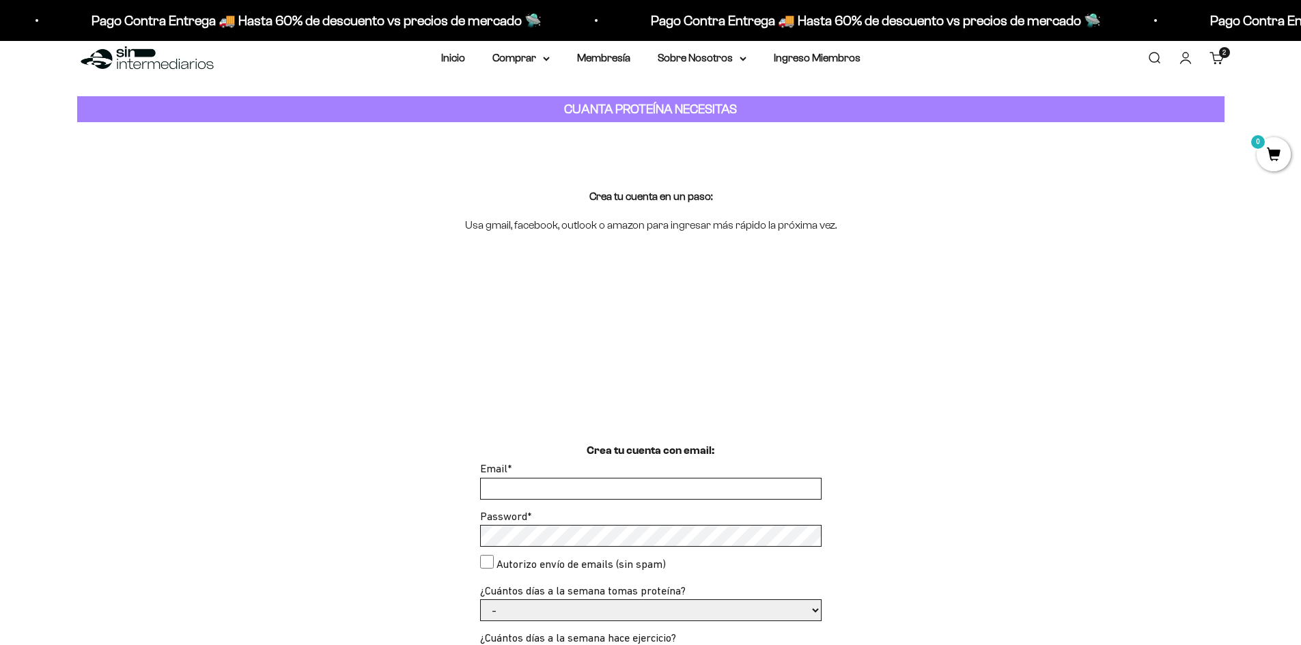
scroll to position [205, 0]
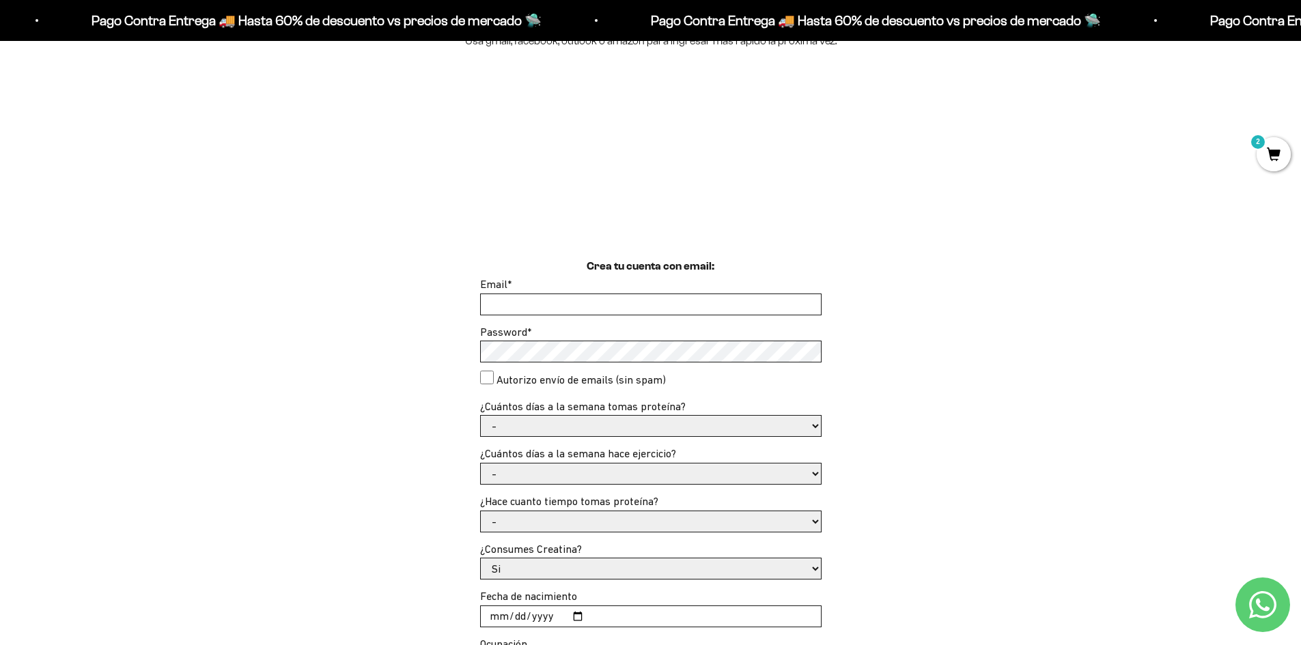
click at [577, 294] on input "Email *" at bounding box center [651, 304] width 340 height 20
type input "[EMAIL_ADDRESS][DOMAIN_NAME]"
click at [485, 377] on consent"] "Autorizo envío de emails (sin spam)" at bounding box center [487, 378] width 14 height 14
checkbox consent"] "true"
click at [582, 427] on select "- 1 o 2 3 a 5 6 o 7" at bounding box center [651, 426] width 340 height 20
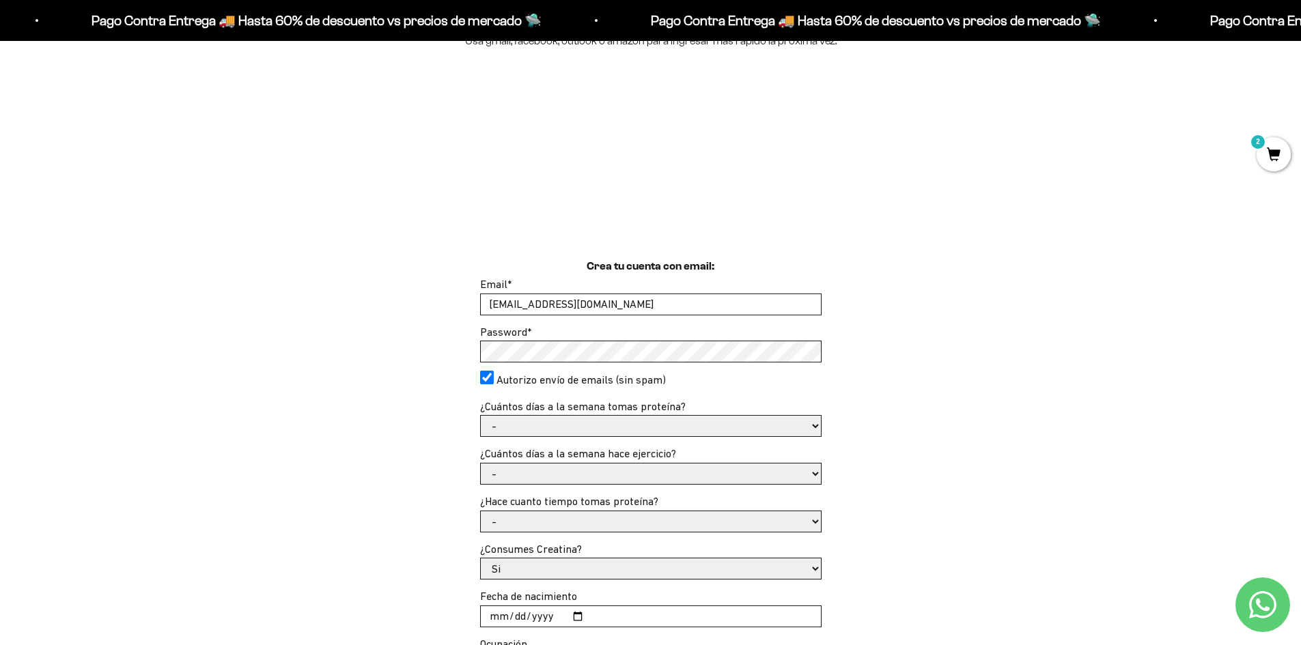
select select "3 a 5"
click at [481, 416] on select "- 1 o 2 3 a 5 6 o 7" at bounding box center [651, 426] width 340 height 20
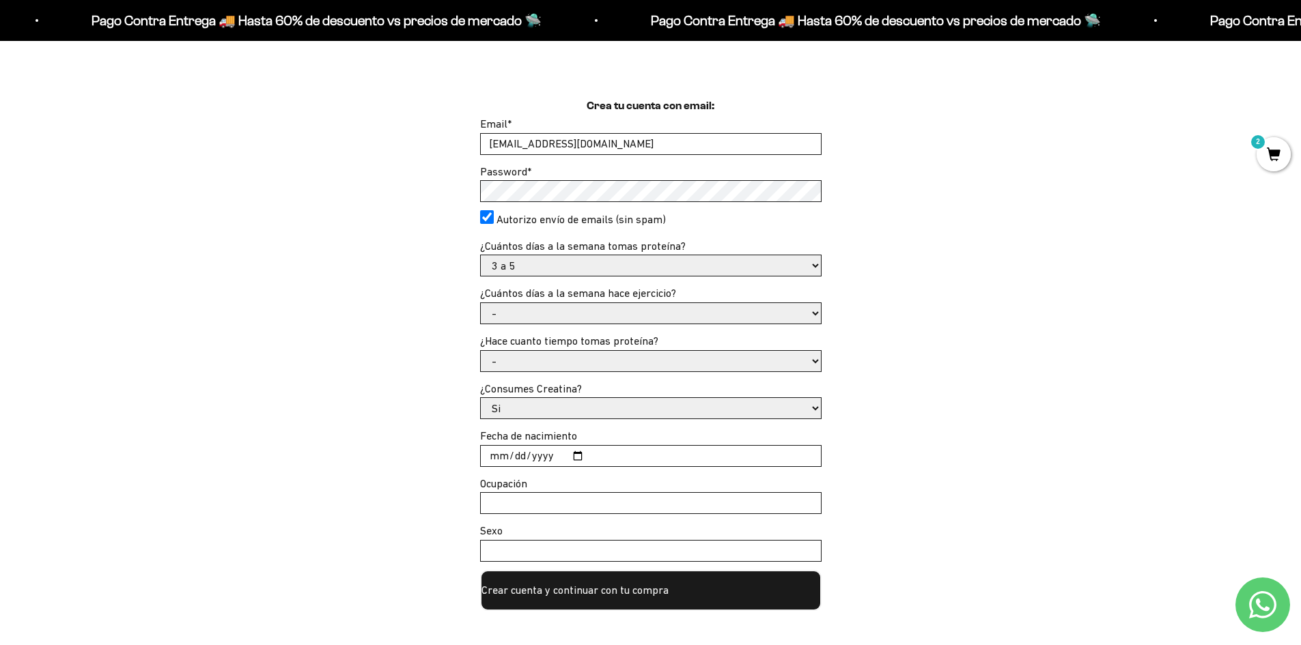
scroll to position [410, 0]
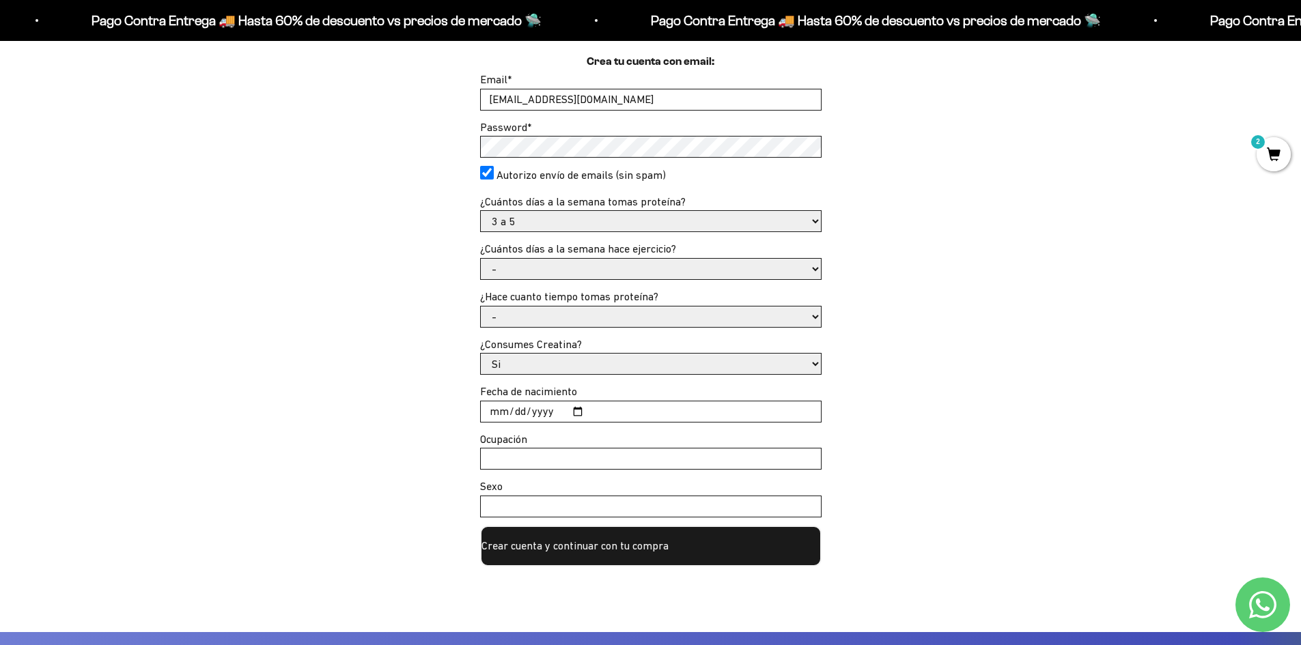
click at [552, 268] on select "- No hago 1 a 2 días 3 a 5 días 6 o 7 días" at bounding box center [651, 269] width 340 height 20
select select "3 a 5 días"
click at [481, 259] on select "- No hago 1 a 2 días 3 a 5 días 6 o 7 días" at bounding box center [651, 269] width 340 height 20
click at [595, 310] on select "- Apenas estoy empezando Menos de 6 meses Más de 6 meses Hace más de un año" at bounding box center [651, 317] width 340 height 20
select select "Hace más de un año"
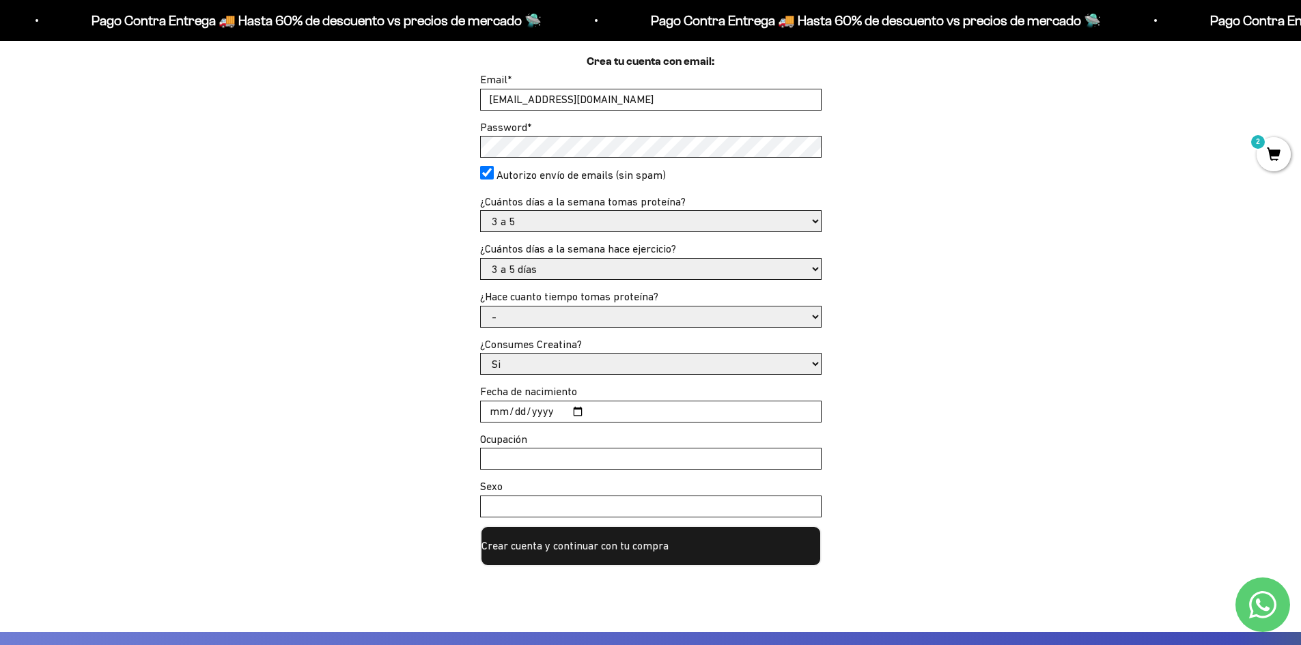
click at [481, 307] on select "- Apenas estoy empezando Menos de 6 meses Más de 6 meses Hace más de un año" at bounding box center [651, 317] width 340 height 20
click at [590, 356] on select "Si No" at bounding box center [651, 364] width 340 height 20
select select "No"
click at [481, 354] on select "Si No" at bounding box center [651, 364] width 340 height 20
click at [606, 401] on div at bounding box center [650, 412] width 341 height 22
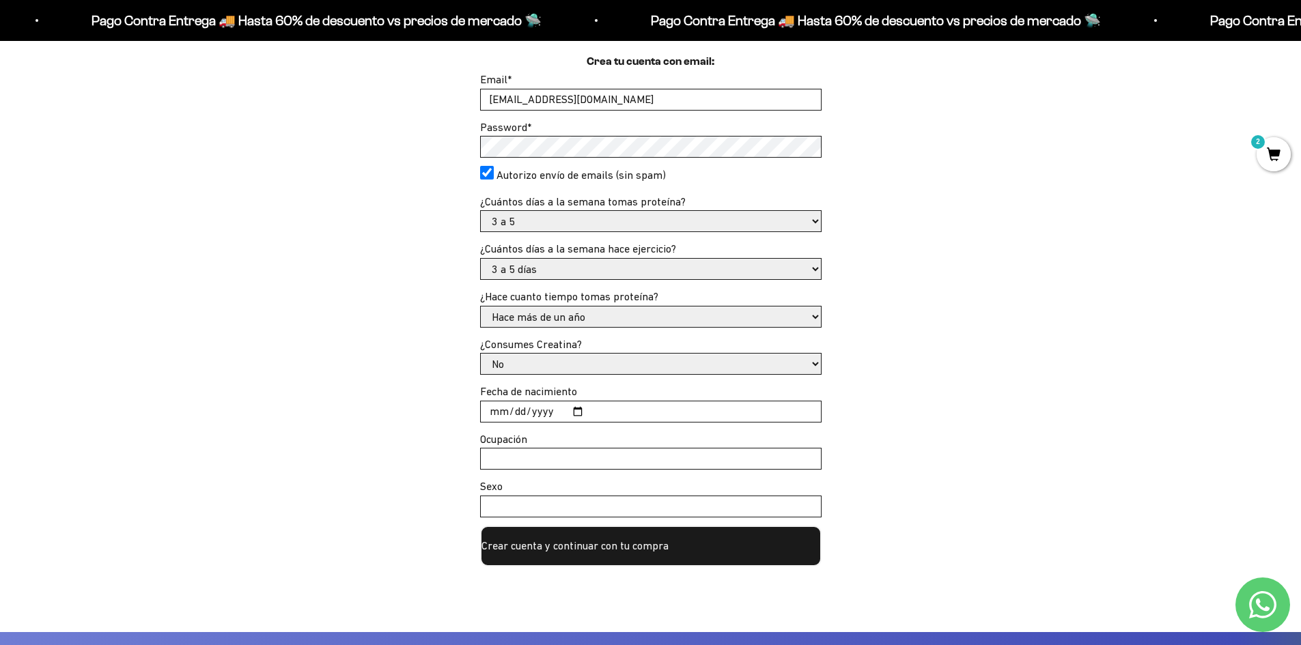
click at [580, 408] on input "Fecha de nacimiento" at bounding box center [651, 411] width 340 height 20
type input "[DATE]"
click at [586, 449] on input "Ocupación" at bounding box center [651, 459] width 340 height 20
type input "Docente"
click at [571, 498] on input "Sexo" at bounding box center [651, 506] width 340 height 20
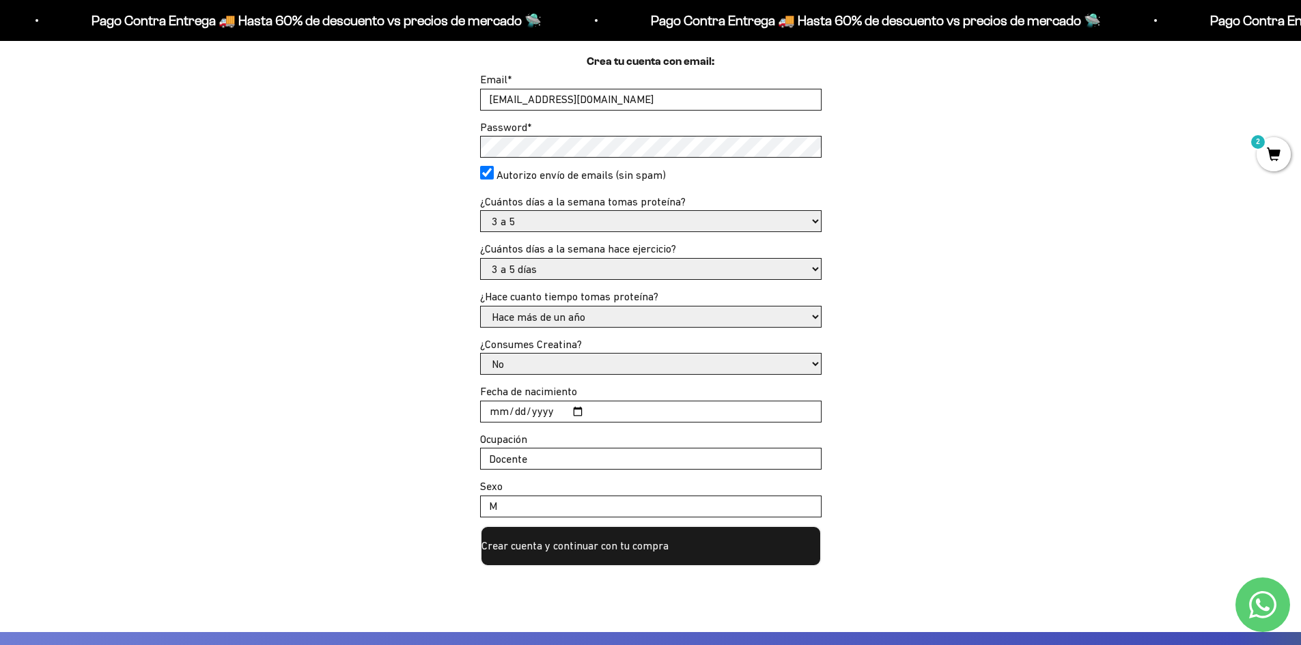
type input "M"
click at [643, 545] on button "Crear cuenta y continuar con tu compra" at bounding box center [650, 546] width 341 height 41
